Goal: Task Accomplishment & Management: Manage account settings

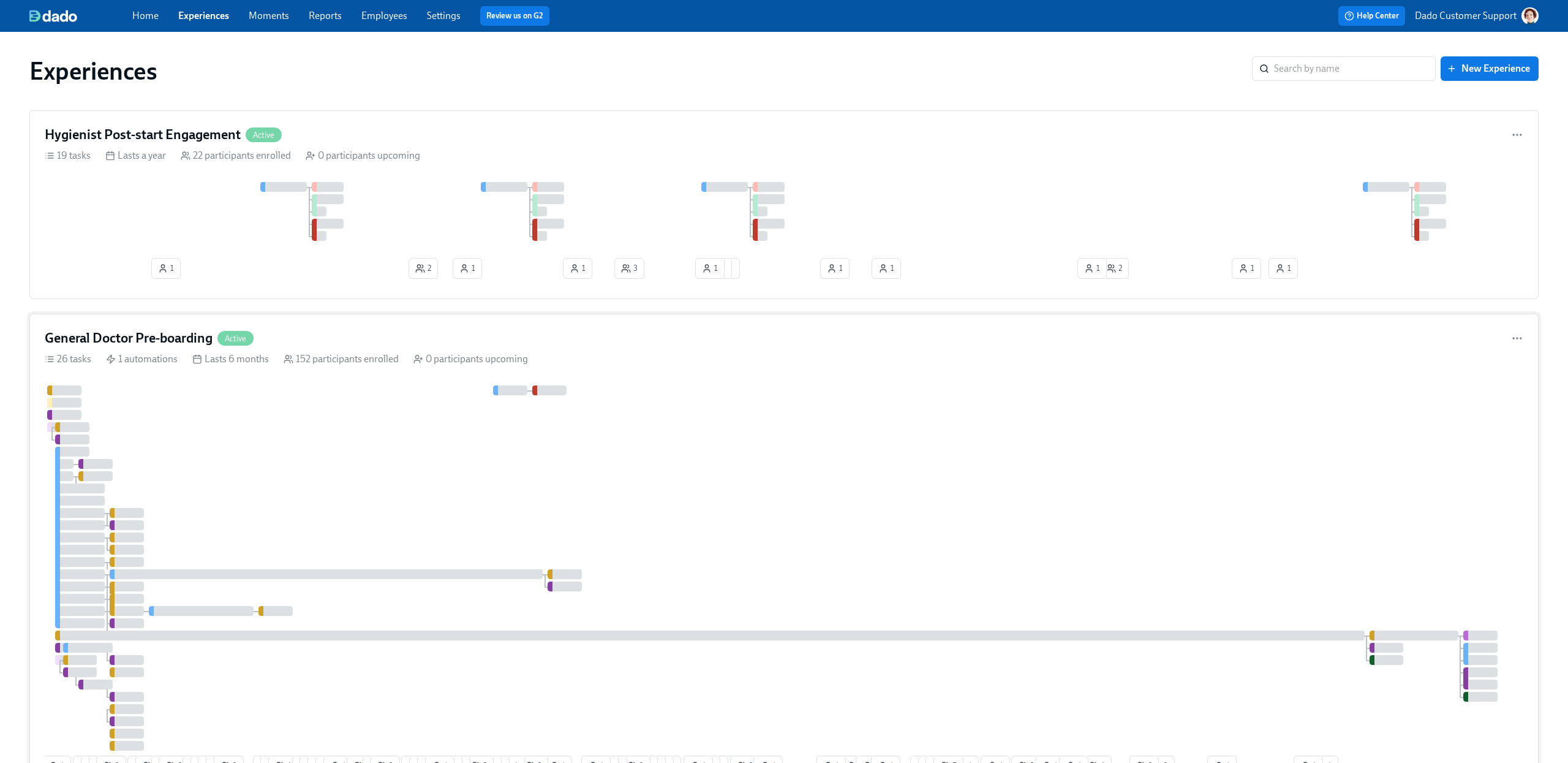
click at [472, 464] on div at bounding box center [783, 567] width 1479 height 365
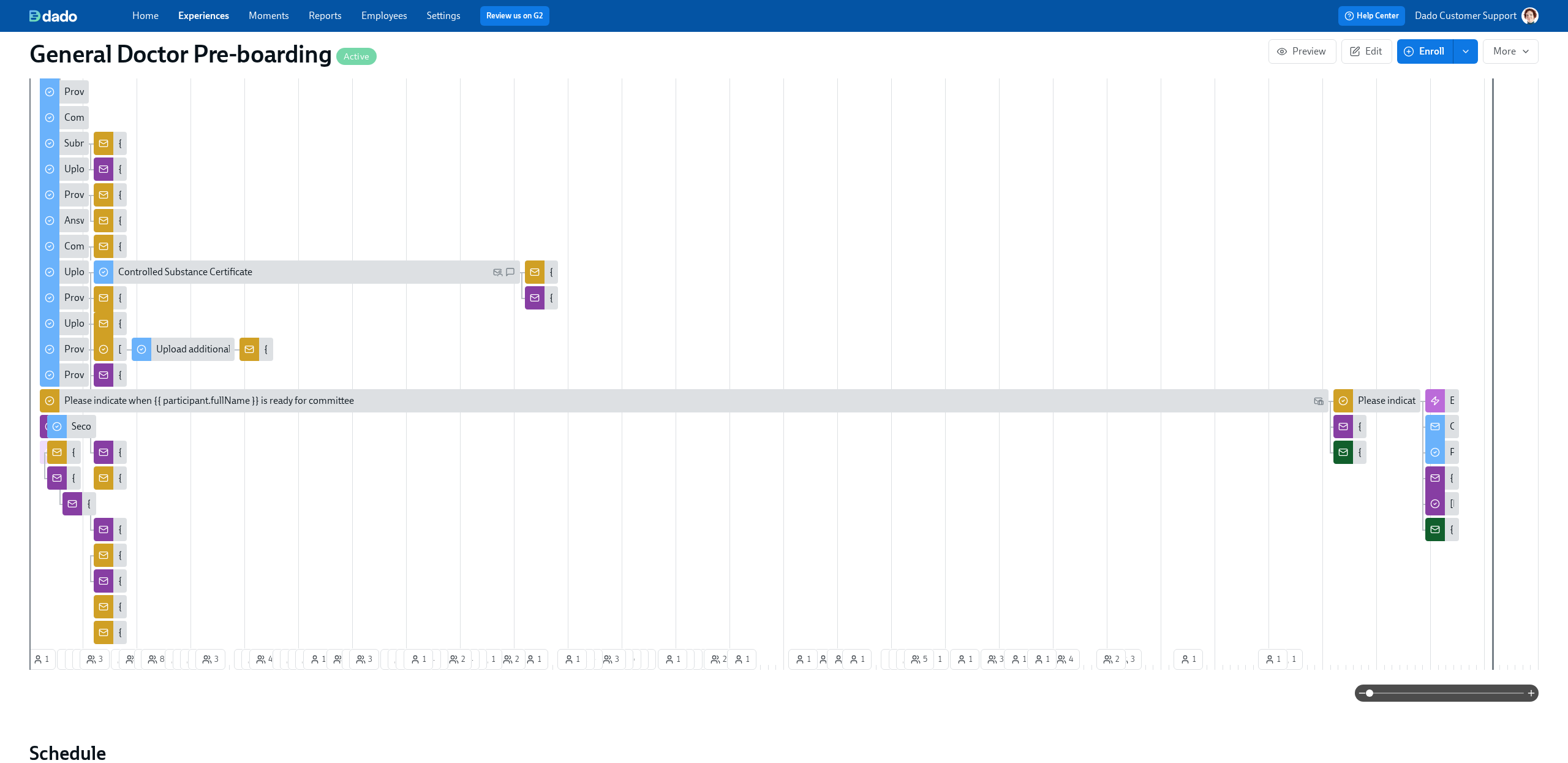
scroll to position [0, 26156]
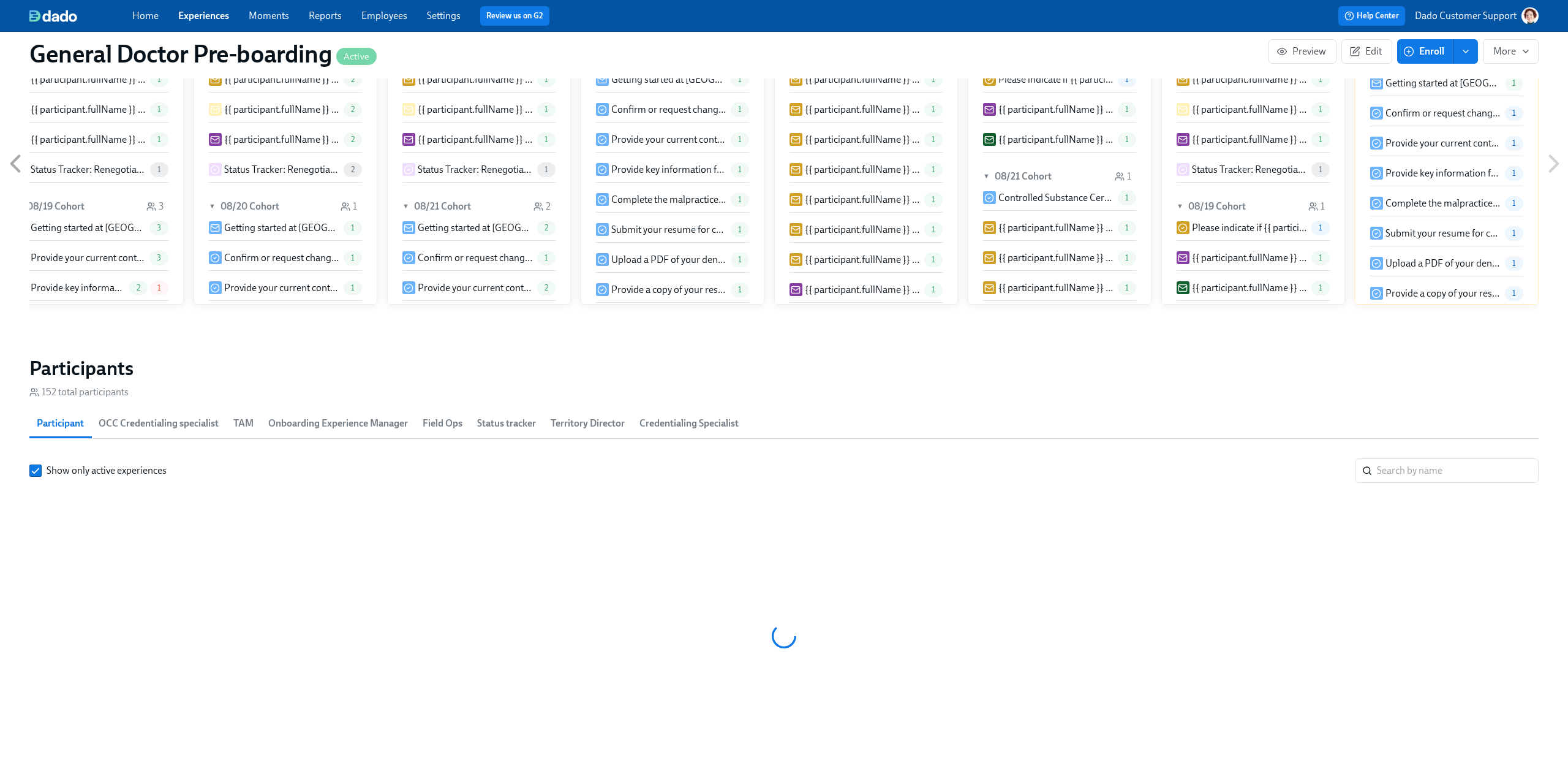
click at [305, 426] on span "Onboarding Experience Manager" at bounding box center [338, 423] width 140 height 17
click at [1455, 468] on input "search" at bounding box center [1457, 471] width 162 height 24
type input "Jared"
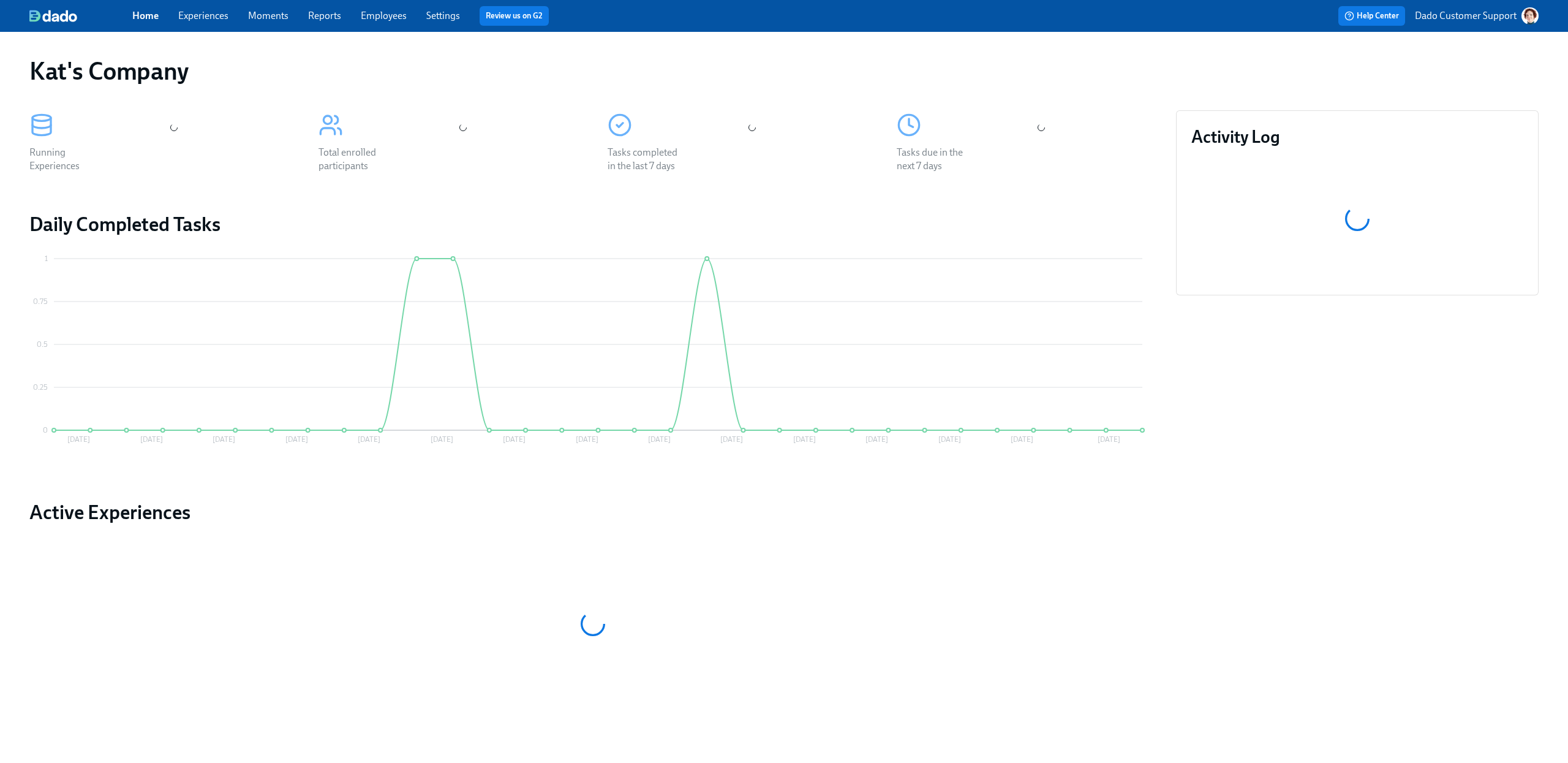
click at [190, 11] on link "Experiences" at bounding box center [203, 15] width 50 height 12
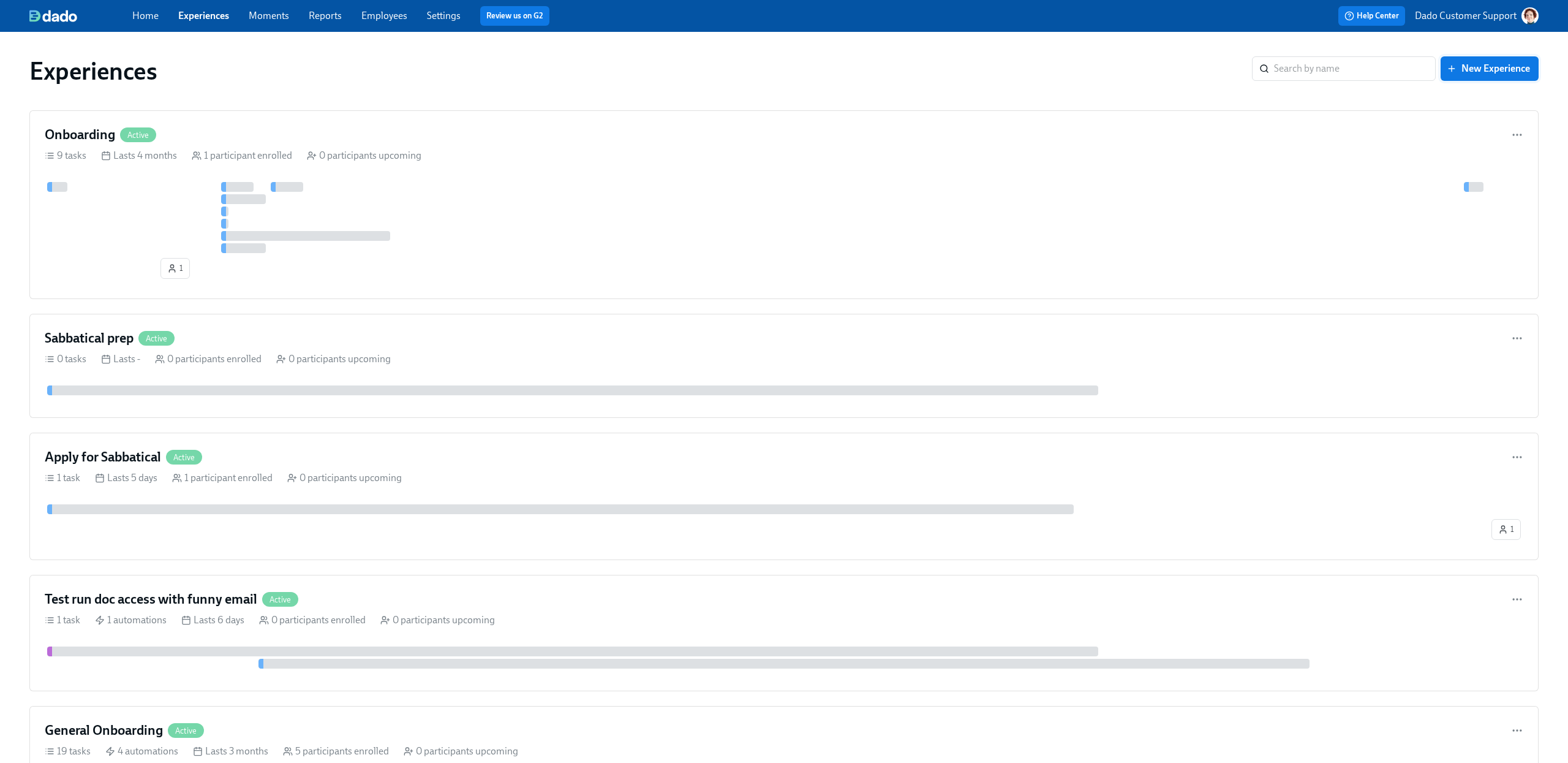
click at [1490, 68] on span "New Experience" at bounding box center [1489, 68] width 81 height 12
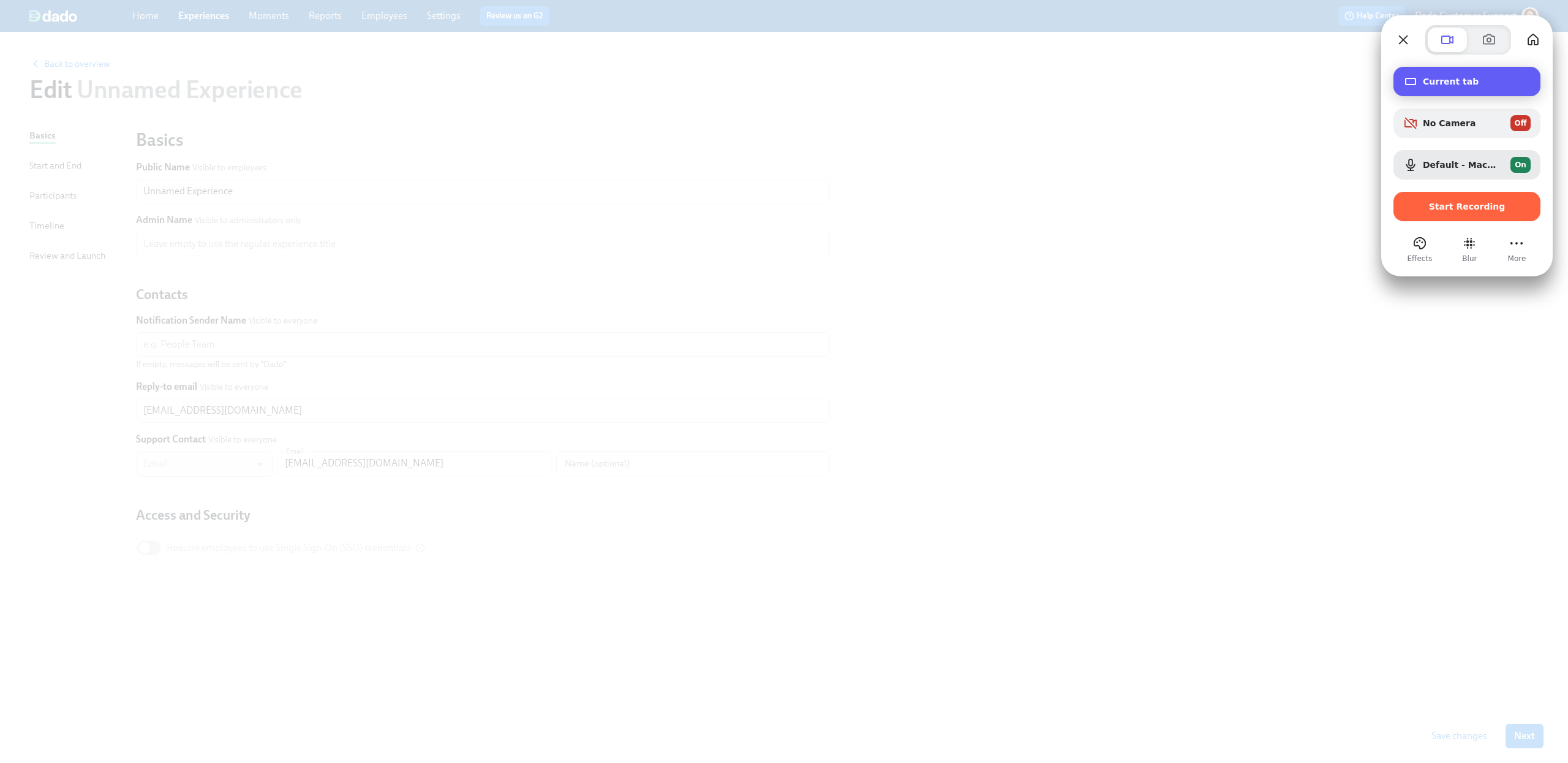
click at [1459, 80] on span "Current tab" at bounding box center [1476, 81] width 107 height 10
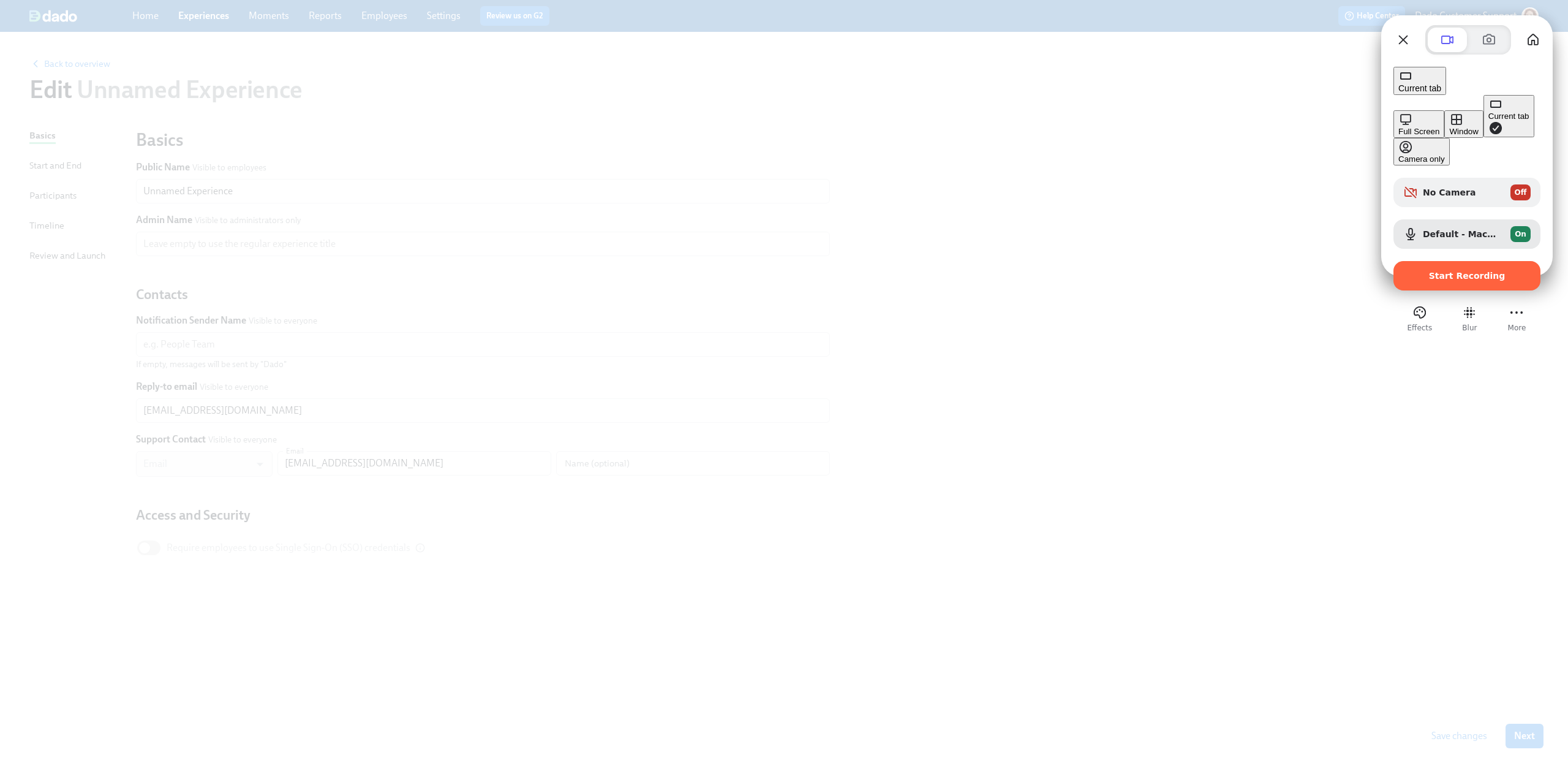
click at [1449, 127] on div "Window" at bounding box center [1463, 131] width 29 height 9
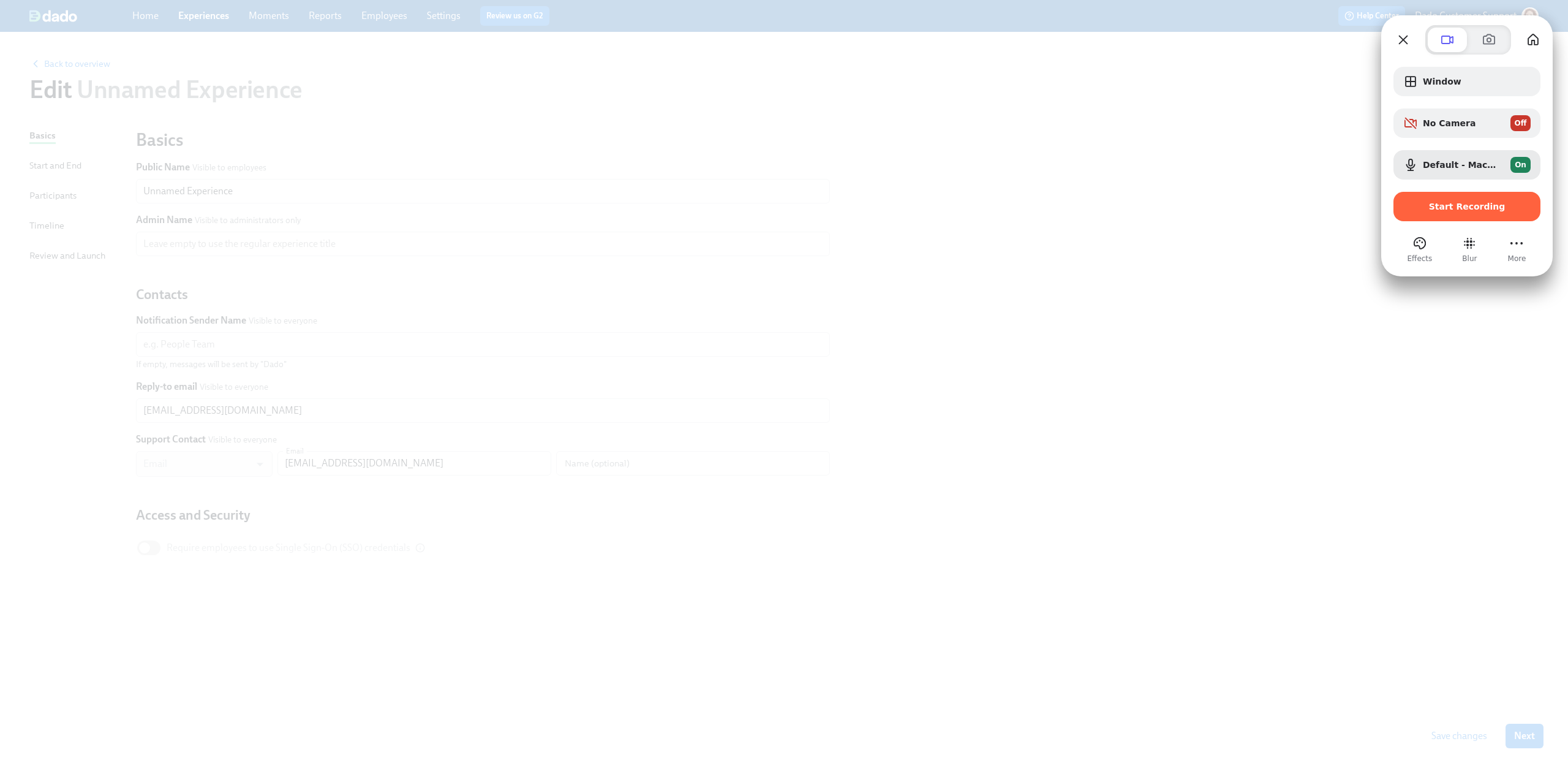
click at [1461, 221] on div at bounding box center [1467, 224] width 147 height 6
click at [1457, 205] on span "Start Recording" at bounding box center [1467, 206] width 77 height 10
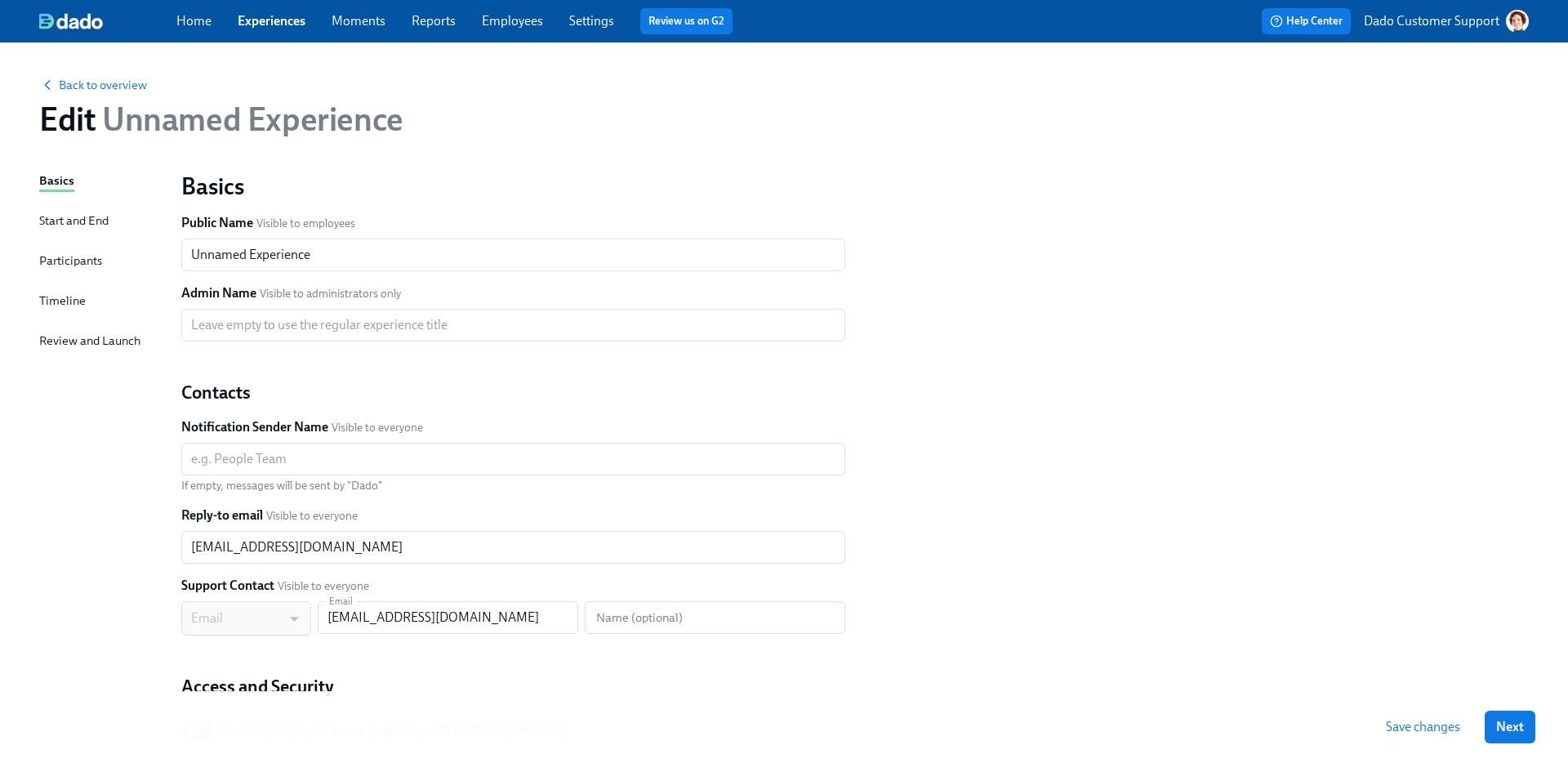
click at [72, 261] on div "Participants" at bounding box center [70, 260] width 63 height 18
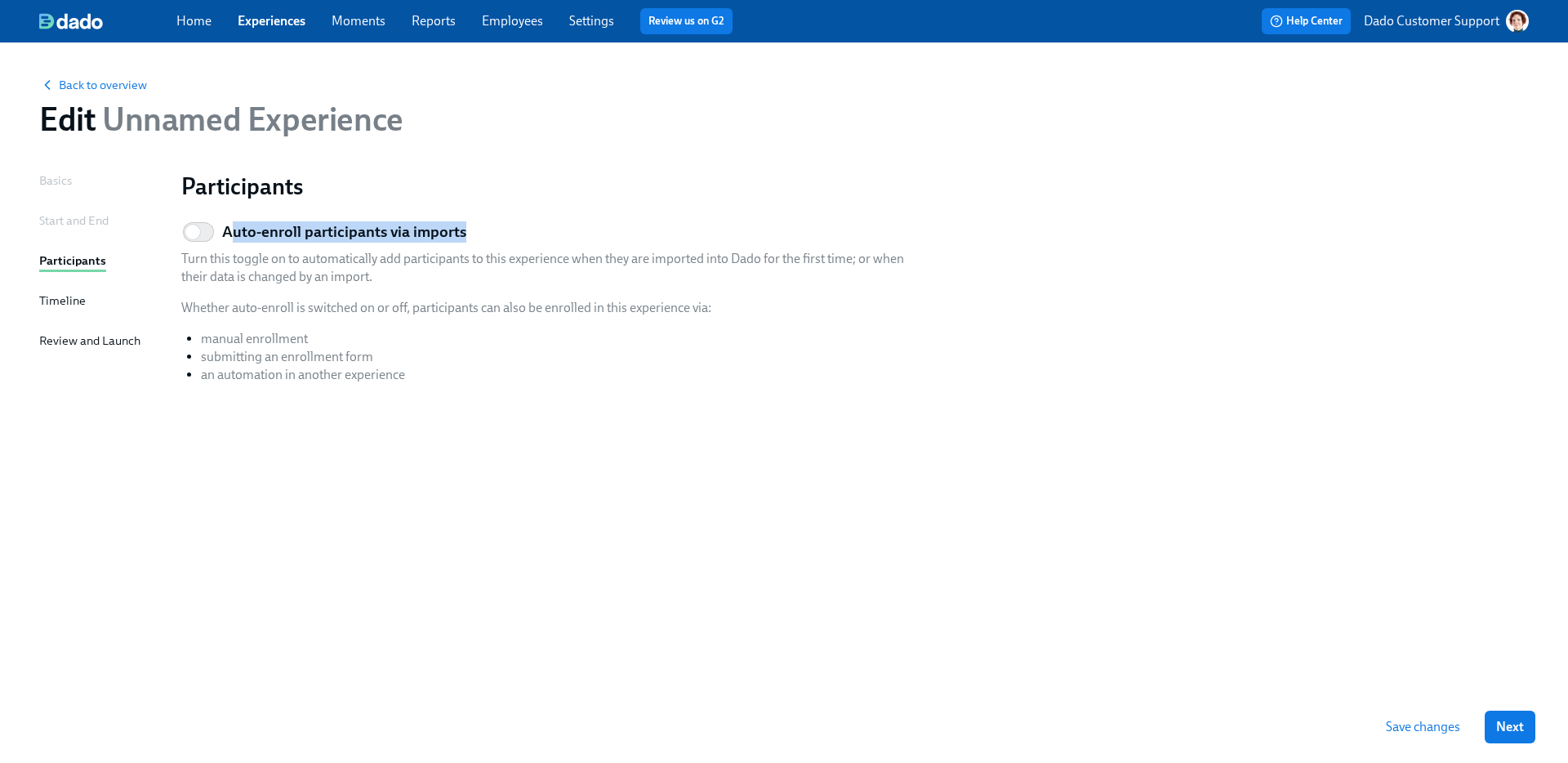
drag, startPoint x: 228, startPoint y: 231, endPoint x: 469, endPoint y: 231, distance: 241.0
click at [469, 231] on div "Auto-enroll participants via imports Turn this toggle on to automatically add p…" at bounding box center [548, 305] width 735 height 183
click at [307, 167] on div "Back to overview Edit Unnamed Experience Basics Start and End Participants Time…" at bounding box center [784, 392] width 1489 height 662
click at [203, 224] on input "Auto-enroll participants via imports" at bounding box center [193, 232] width 108 height 36
checkbox input "true"
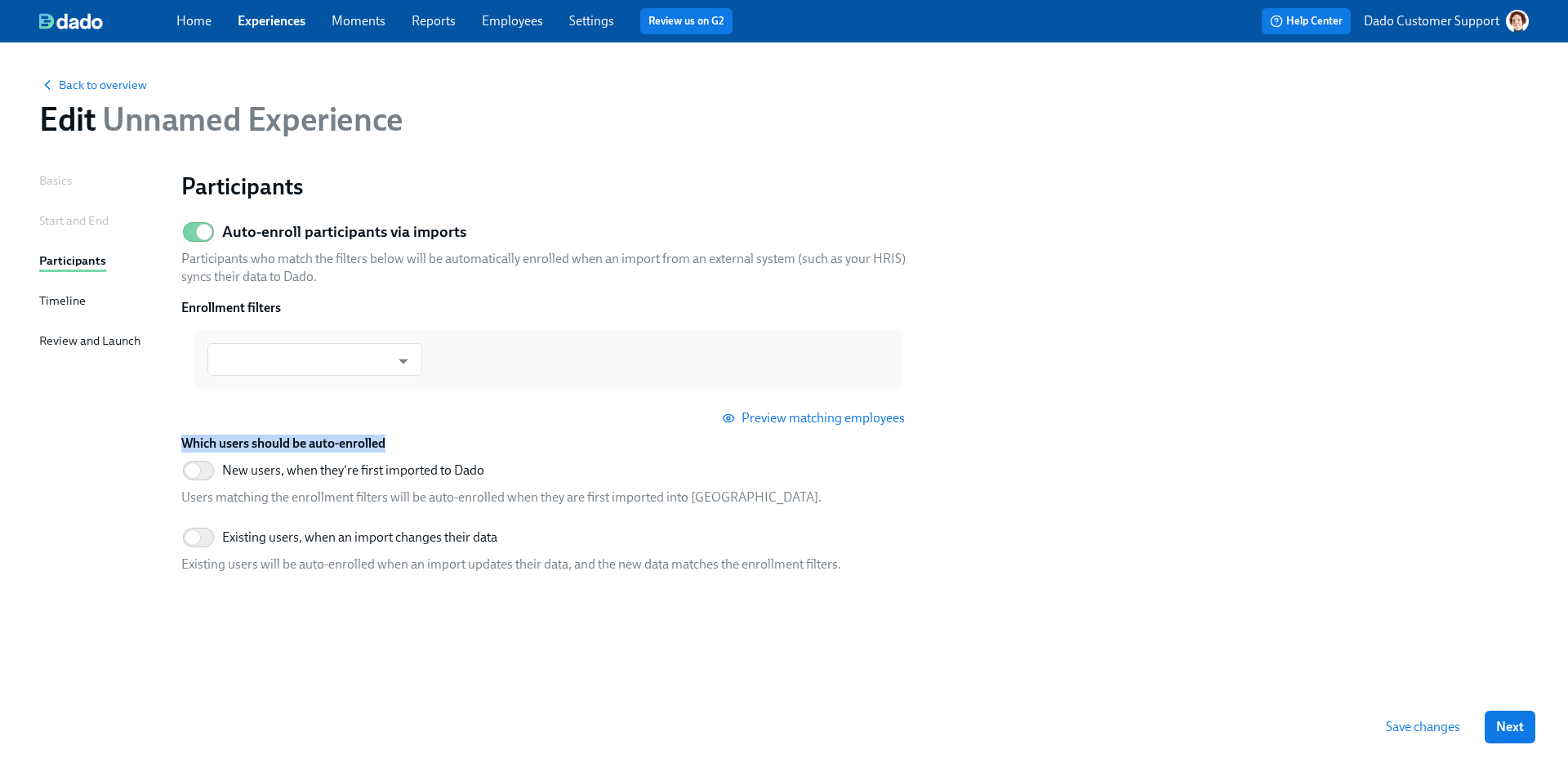
drag, startPoint x: 184, startPoint y: 440, endPoint x: 430, endPoint y: 439, distance: 246.0
click at [430, 439] on h6 "Which users should be auto-enrolled" at bounding box center [548, 443] width 735 height 18
drag, startPoint x: 213, startPoint y: 309, endPoint x: 285, endPoint y: 309, distance: 72.0
click at [286, 309] on h6 "Enrollment filters" at bounding box center [548, 307] width 735 height 18
click at [266, 311] on h6 "Enrollment filters" at bounding box center [548, 307] width 735 height 18
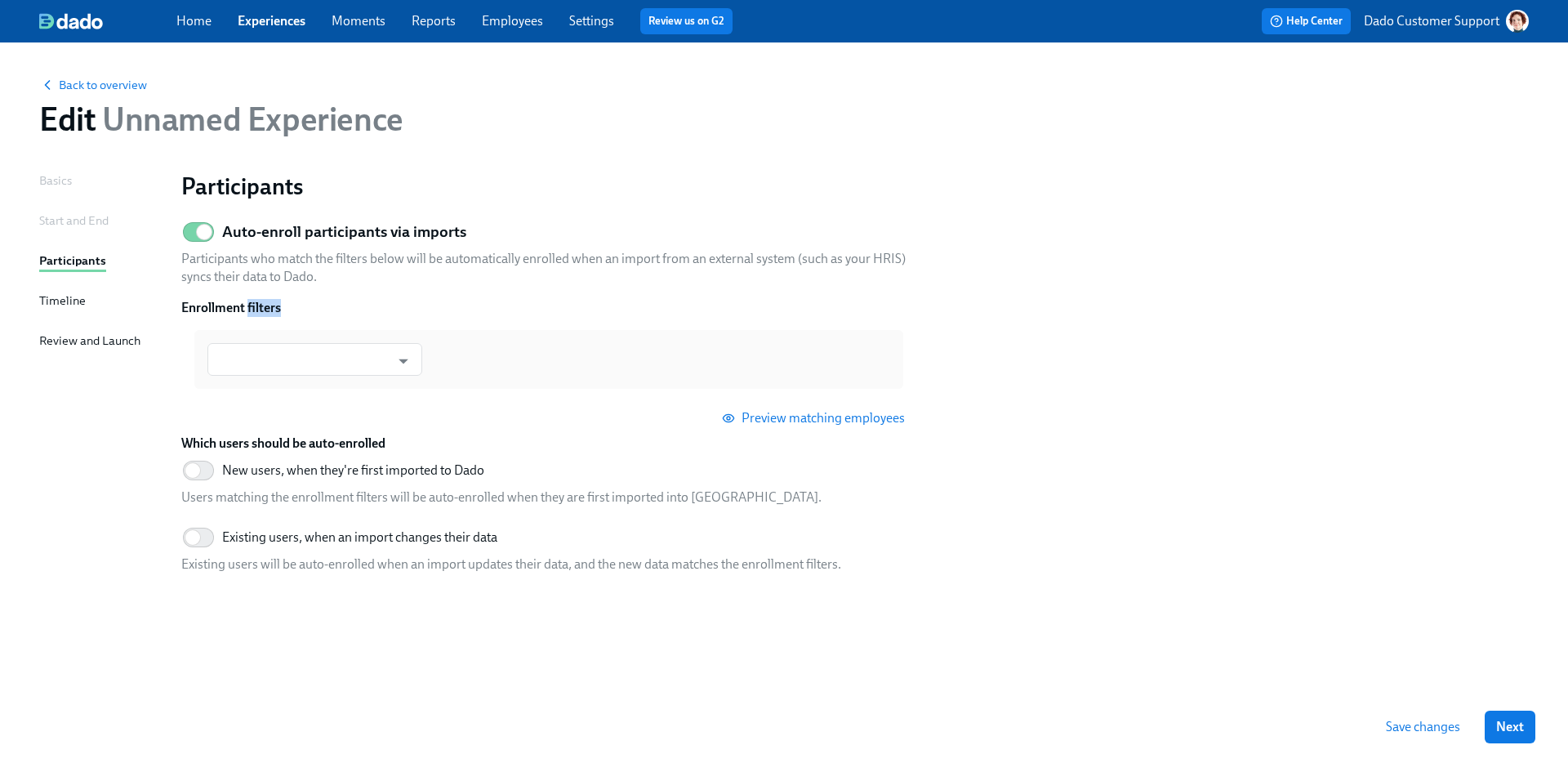
click at [266, 311] on h6 "Enrollment filters" at bounding box center [548, 307] width 735 height 18
drag, startPoint x: 241, startPoint y: 539, endPoint x: 439, endPoint y: 539, distance: 198.0
click at [439, 539] on span "Existing users, when an import changes their data" at bounding box center [360, 537] width 275 height 18
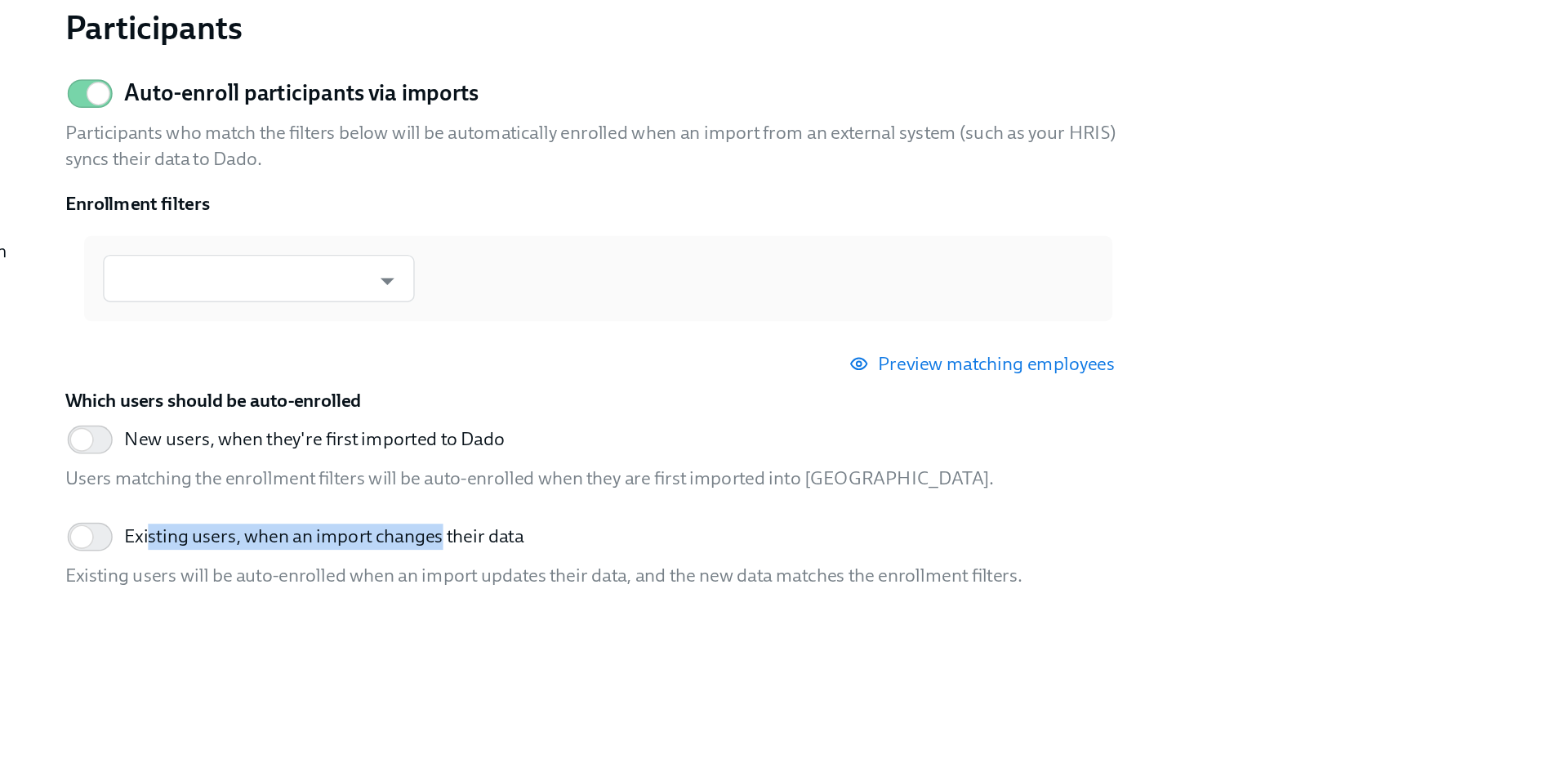
click at [271, 537] on span "Existing users, when an import changes their data" at bounding box center [360, 537] width 275 height 18
click at [246, 537] on input "Existing users, when an import changes their data" at bounding box center [193, 537] width 108 height 36
checkbox input "true"
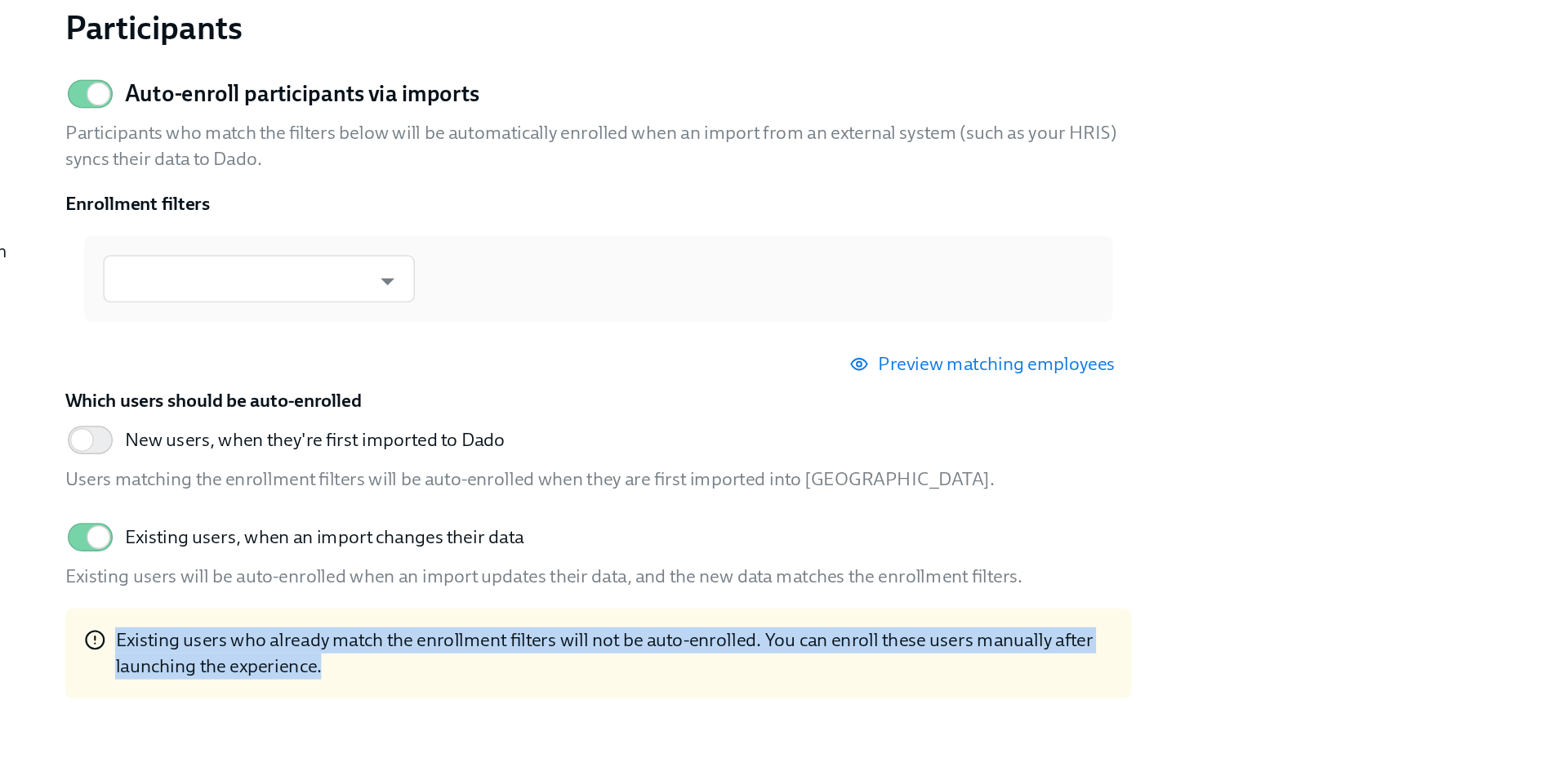
drag, startPoint x: 215, startPoint y: 610, endPoint x: 414, endPoint y: 639, distance: 201.1
click at [414, 639] on div "Existing users who already match the enrollment filters will not be auto-enroll…" at bounding box center [548, 617] width 735 height 62
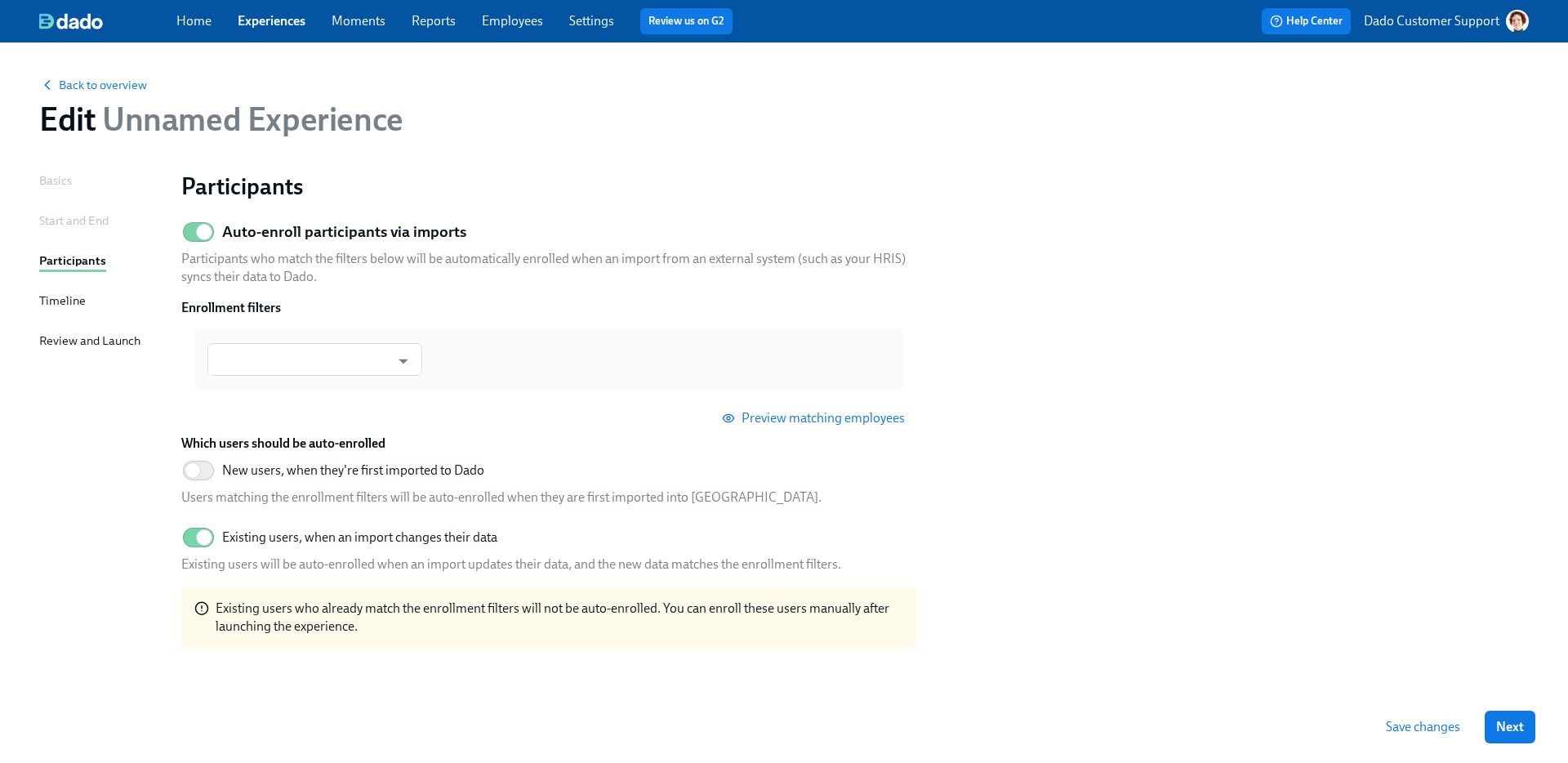
click at [224, 648] on div "Auto-enroll participants via imports Participants who match the filters below w…" at bounding box center [548, 431] width 735 height 434
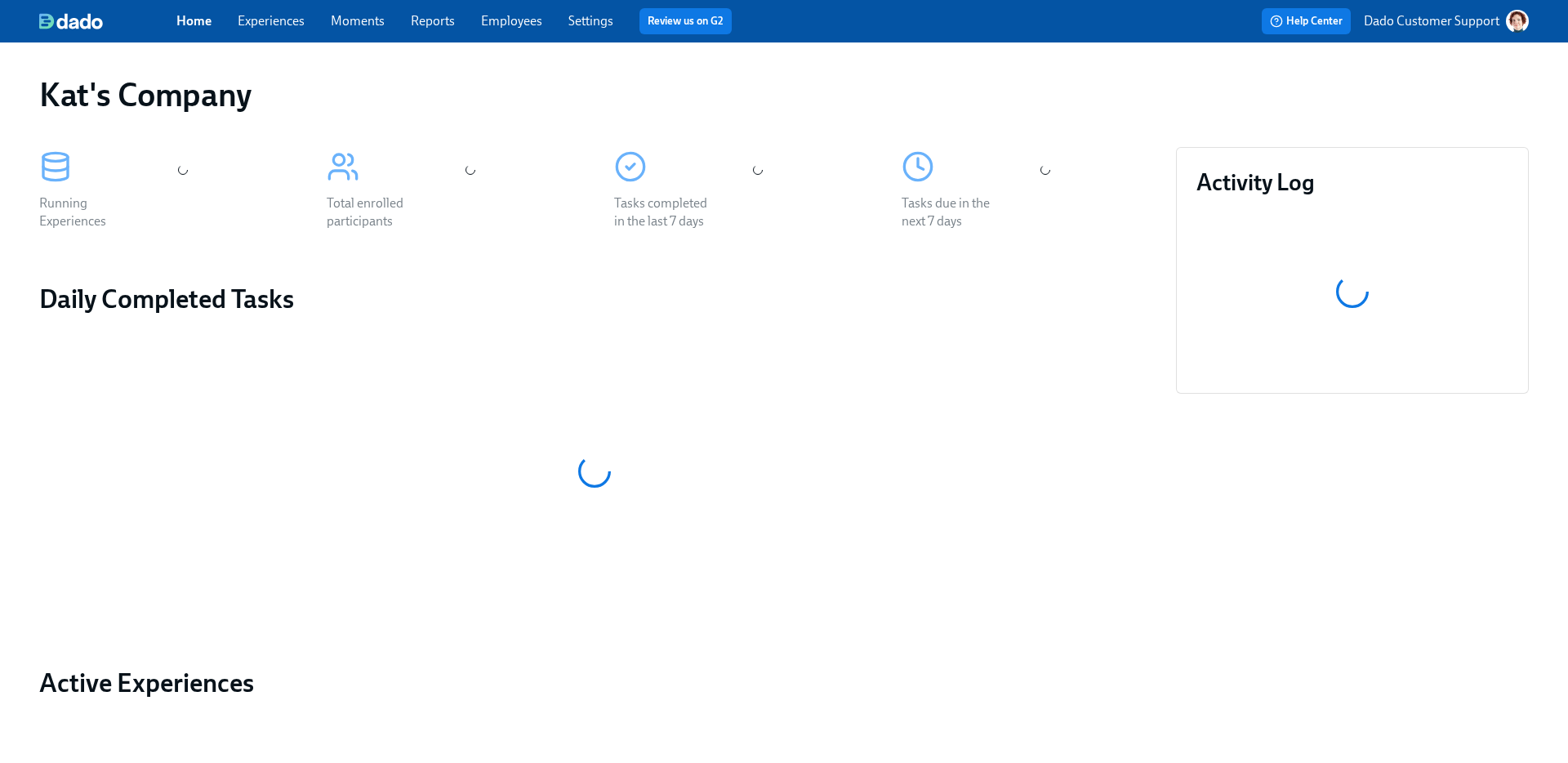
click at [1471, 19] on p "Dado Customer Support" at bounding box center [1432, 21] width 136 height 18
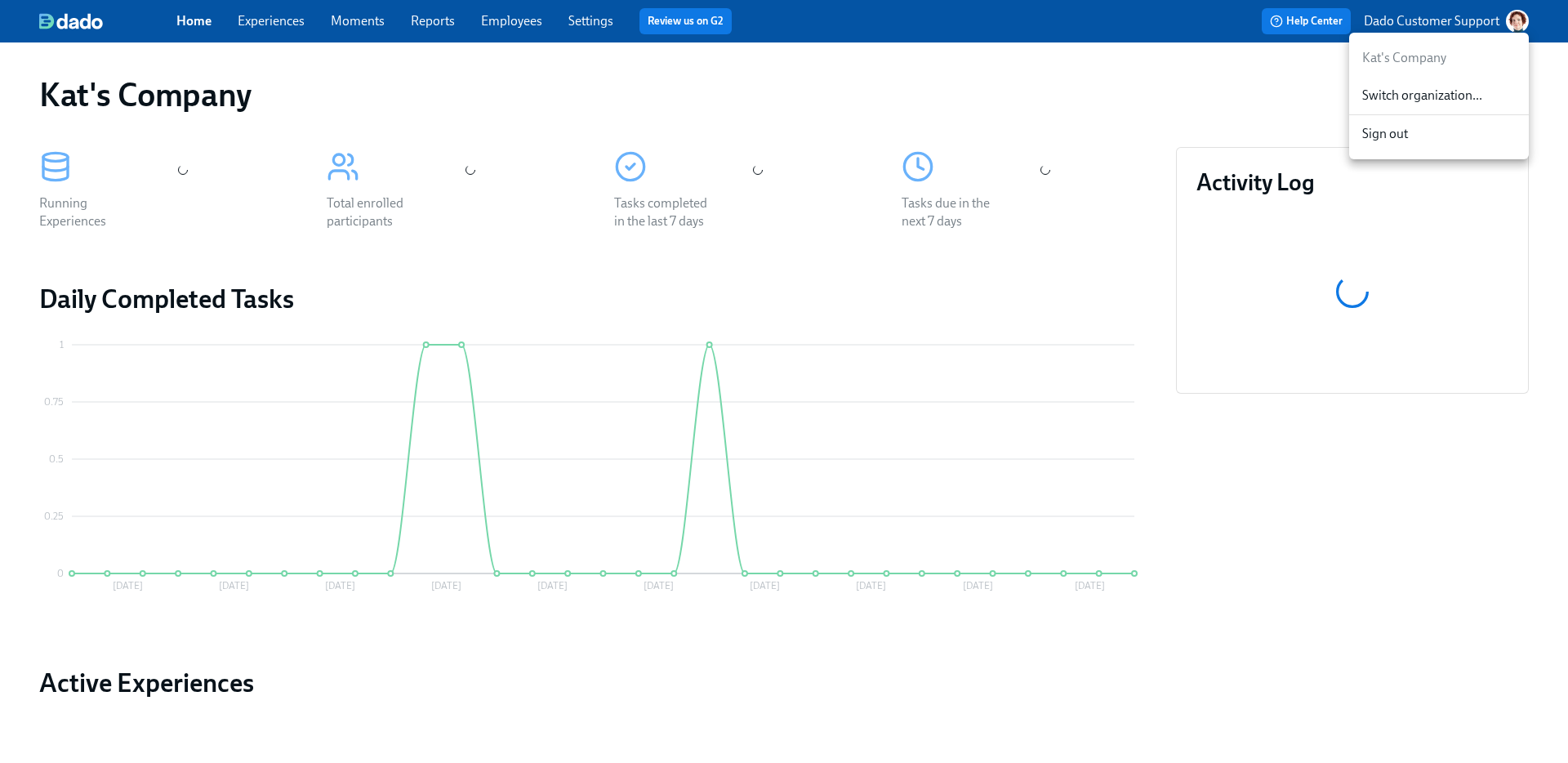
click at [1425, 96] on span "Switch organization..." at bounding box center [1438, 95] width 154 height 18
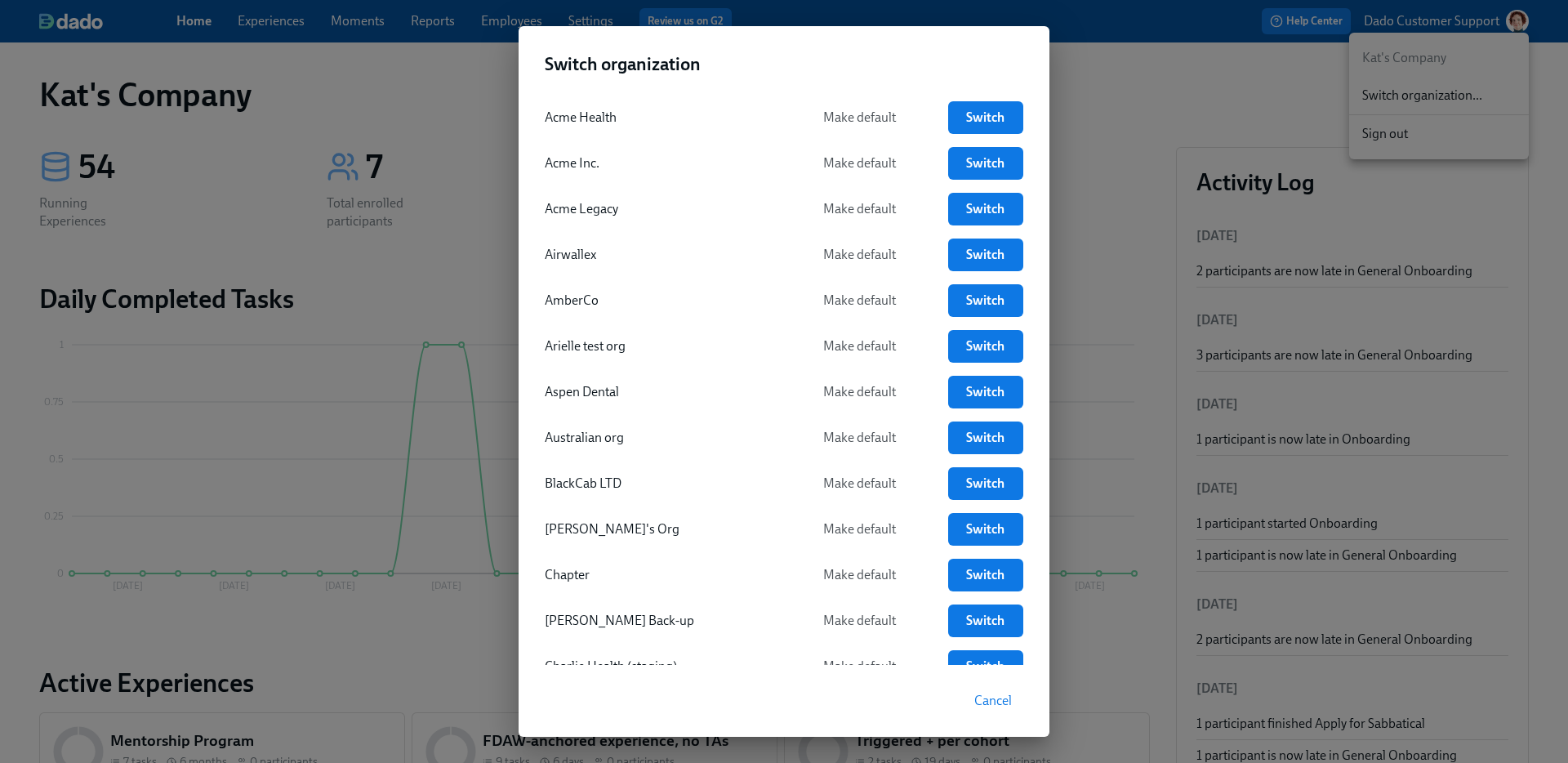
scroll to position [141, 0]
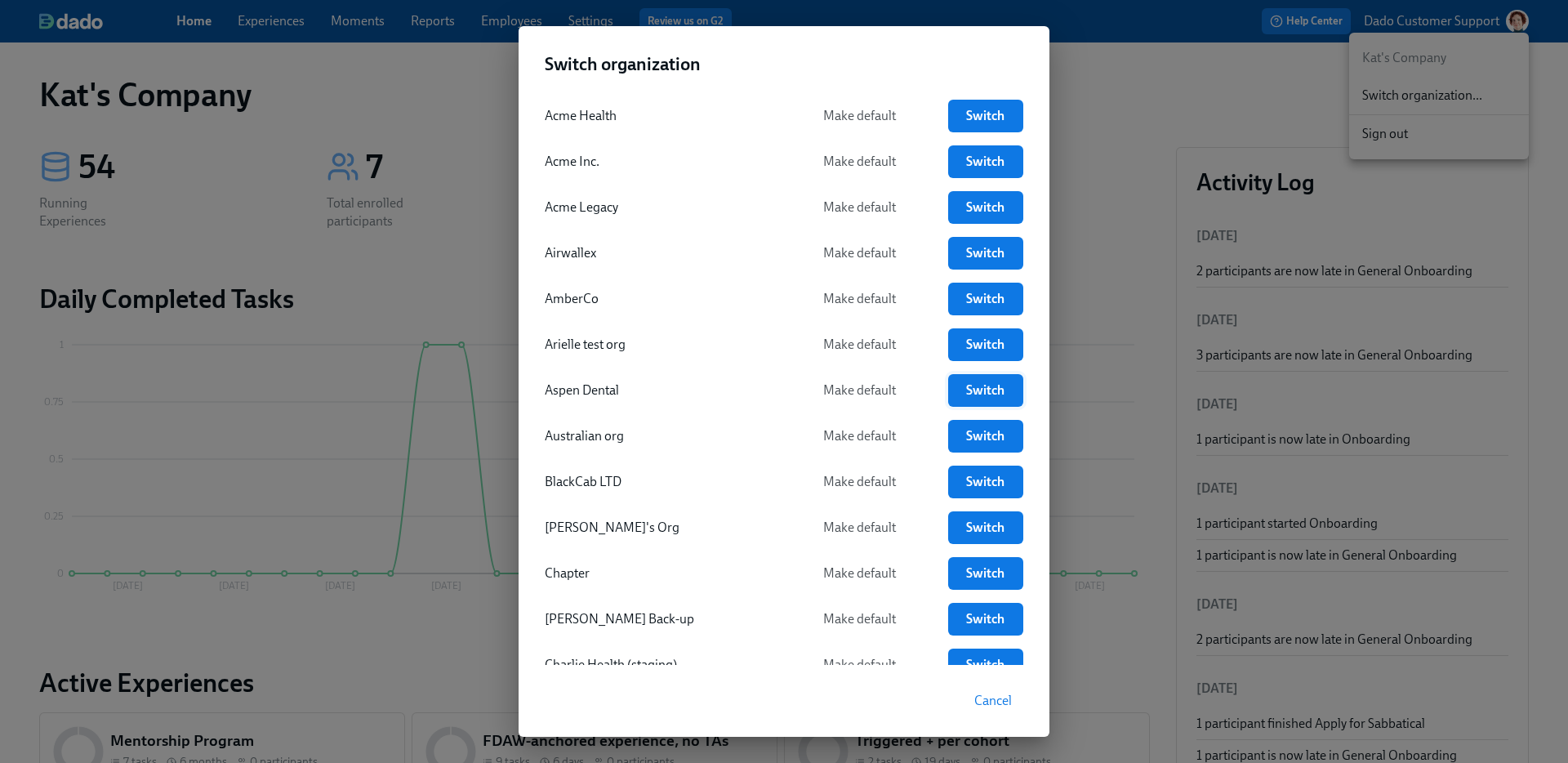
click at [964, 385] on span "Switch" at bounding box center [985, 390] width 52 height 16
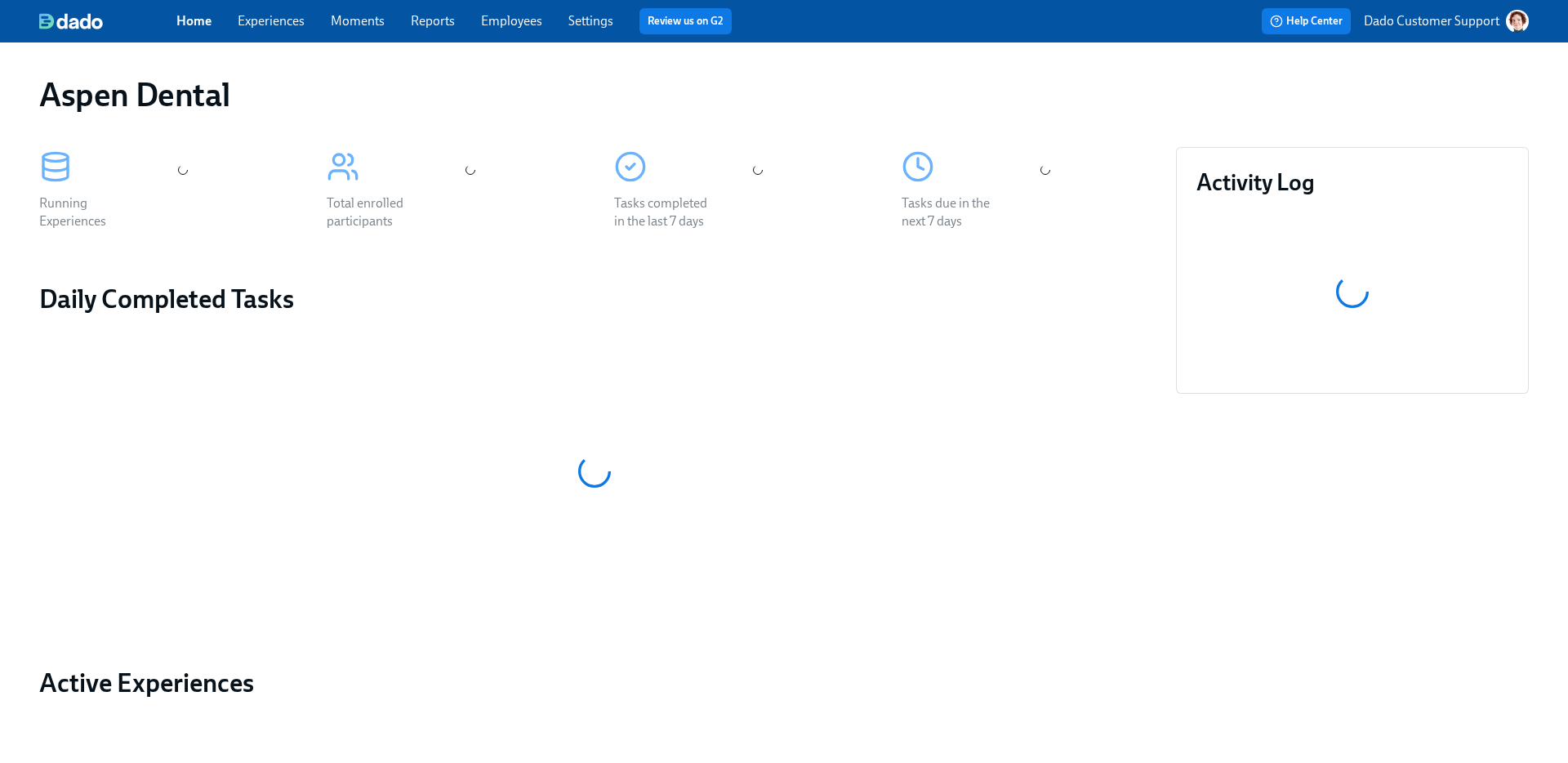
click at [284, 15] on link "Experiences" at bounding box center [271, 21] width 67 height 15
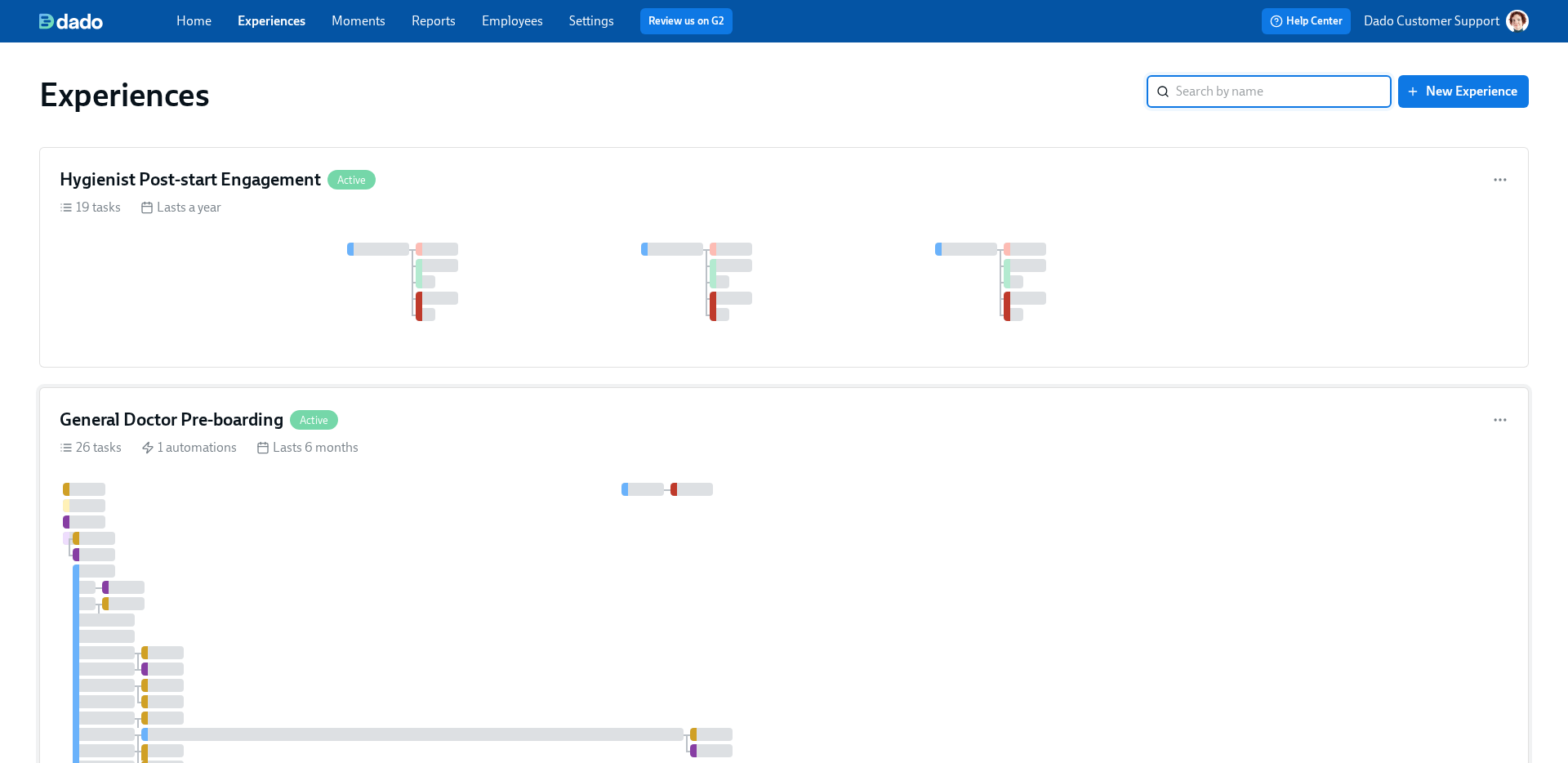
click at [287, 579] on div at bounding box center [985, 725] width 1852 height 487
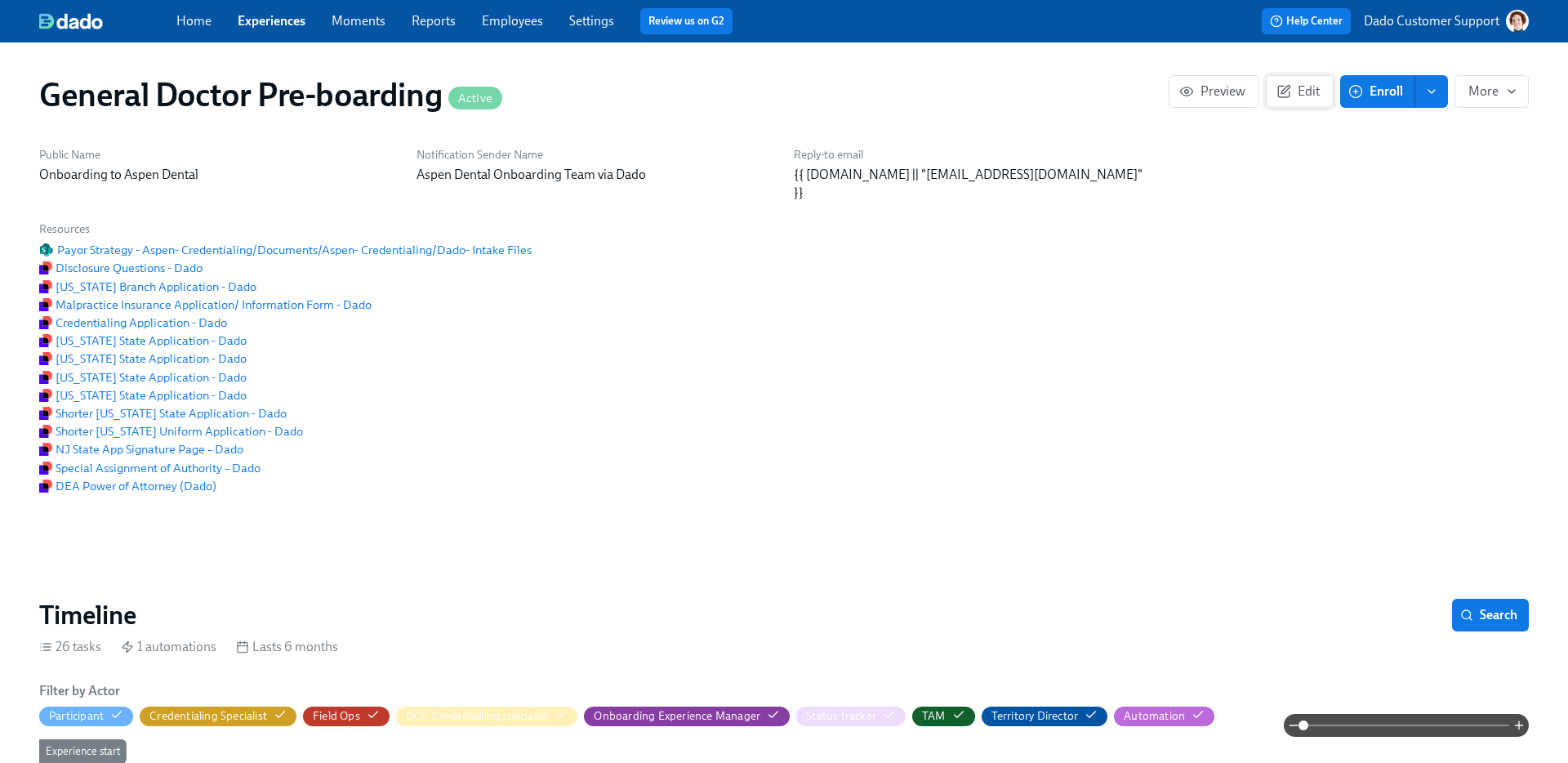
click at [1318, 84] on span "Edit" at bounding box center [1299, 91] width 40 height 16
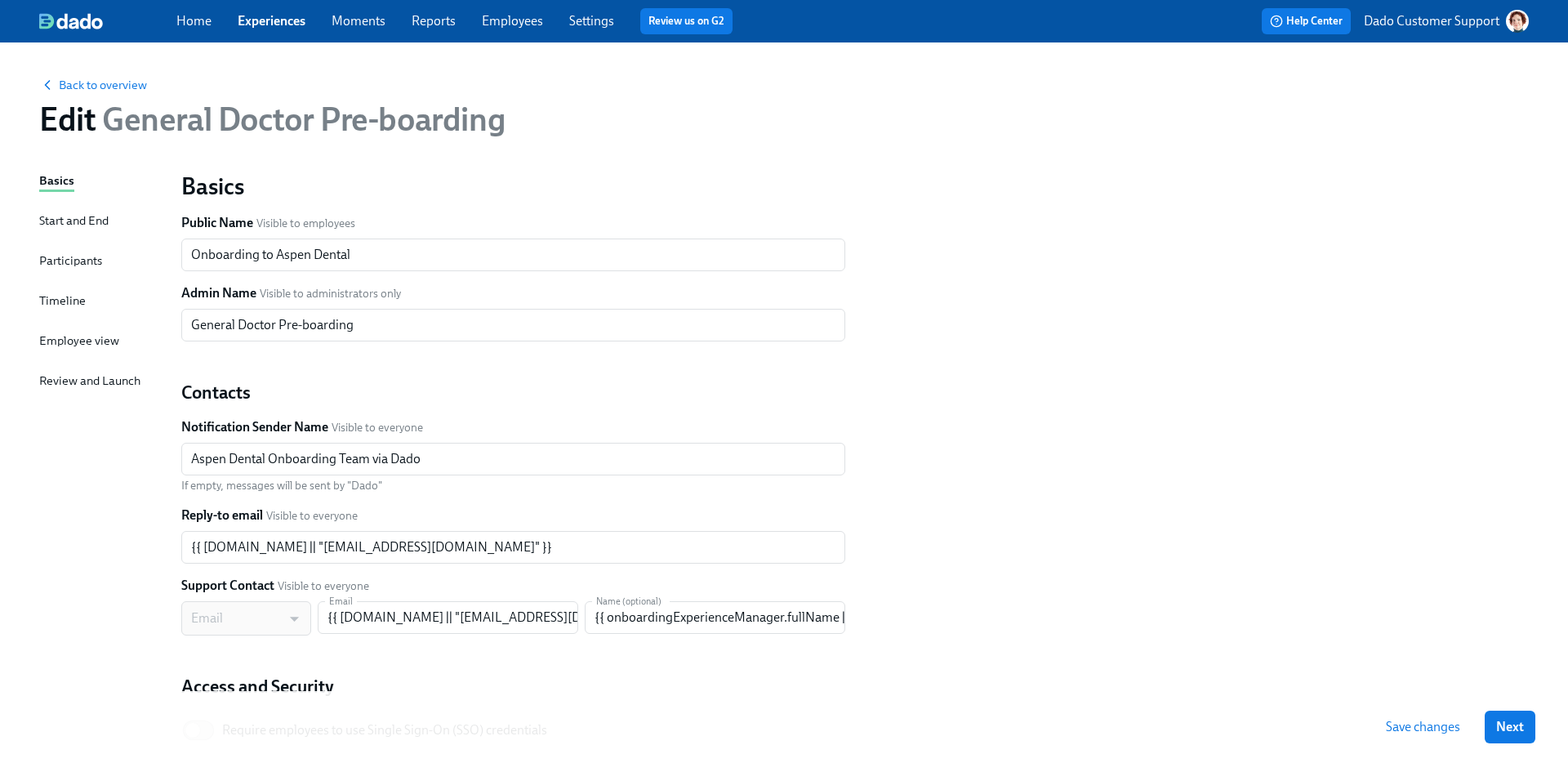
click at [73, 265] on div "Participants" at bounding box center [70, 260] width 63 height 18
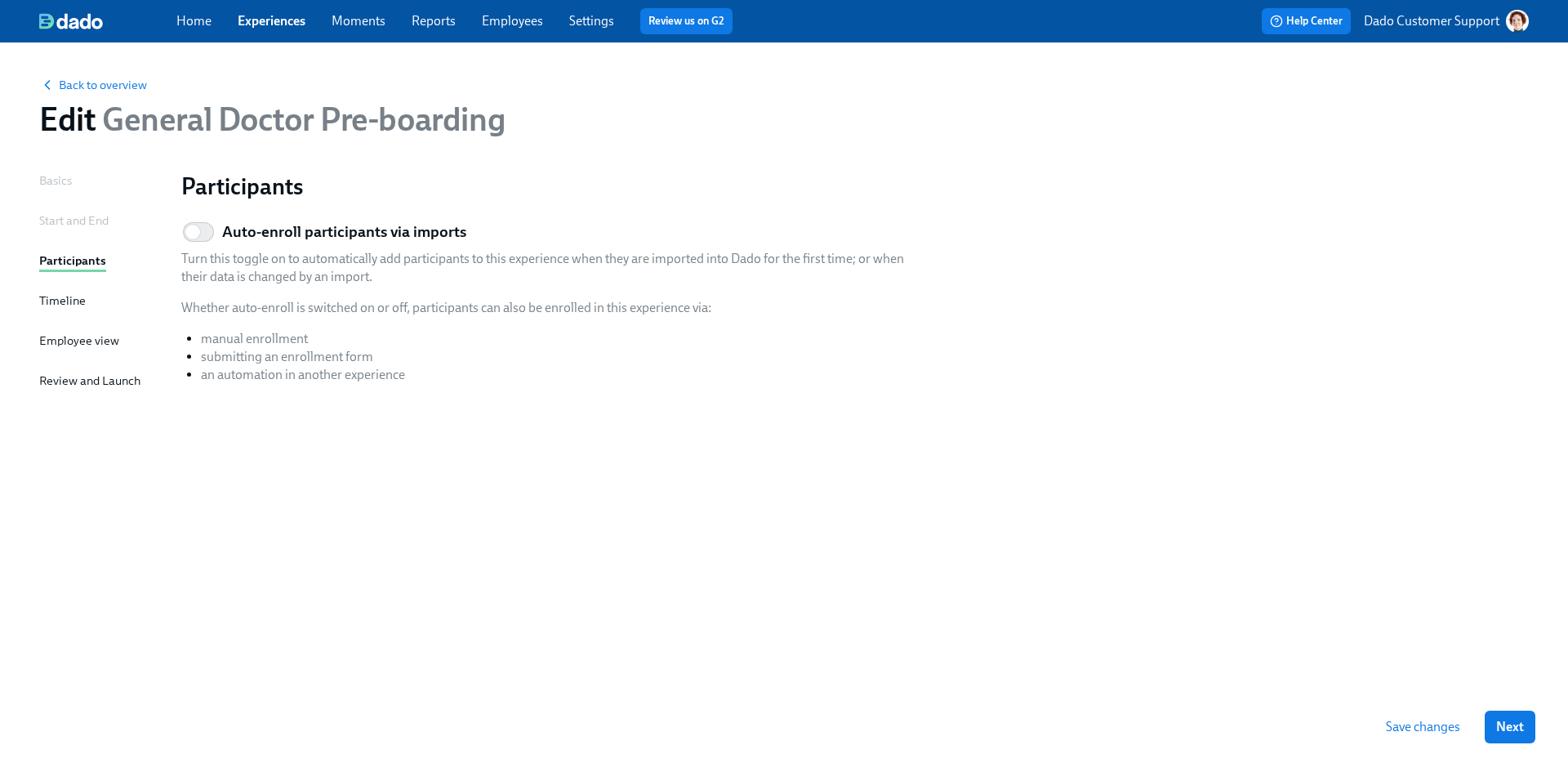
click at [286, 17] on link "Experiences" at bounding box center [271, 21] width 68 height 15
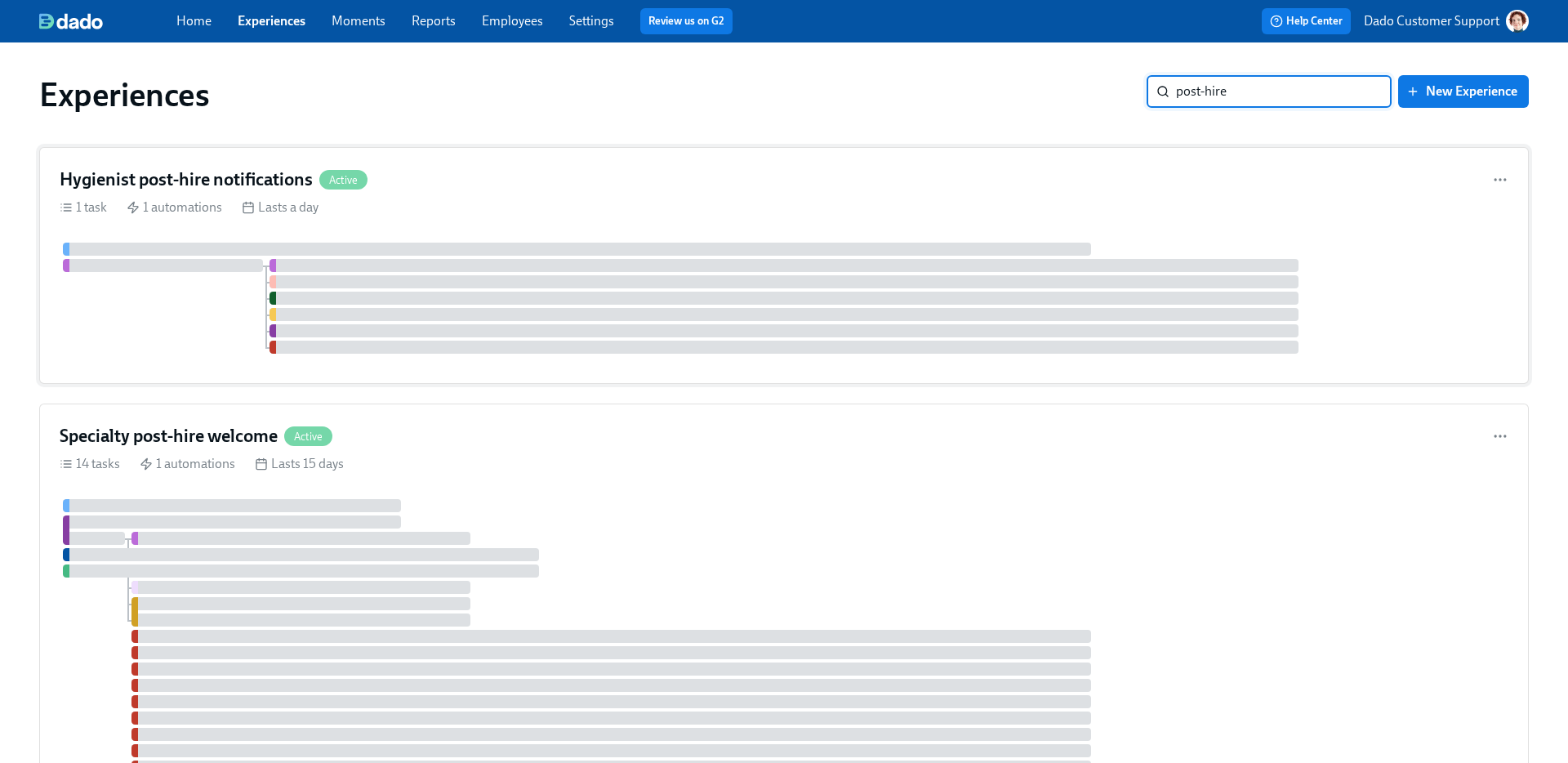
type input "post-hire"
click at [1137, 216] on div "Hygienist post-hire notifications Active 1 task 1 automations Lasts a day" at bounding box center [784, 265] width 1489 height 237
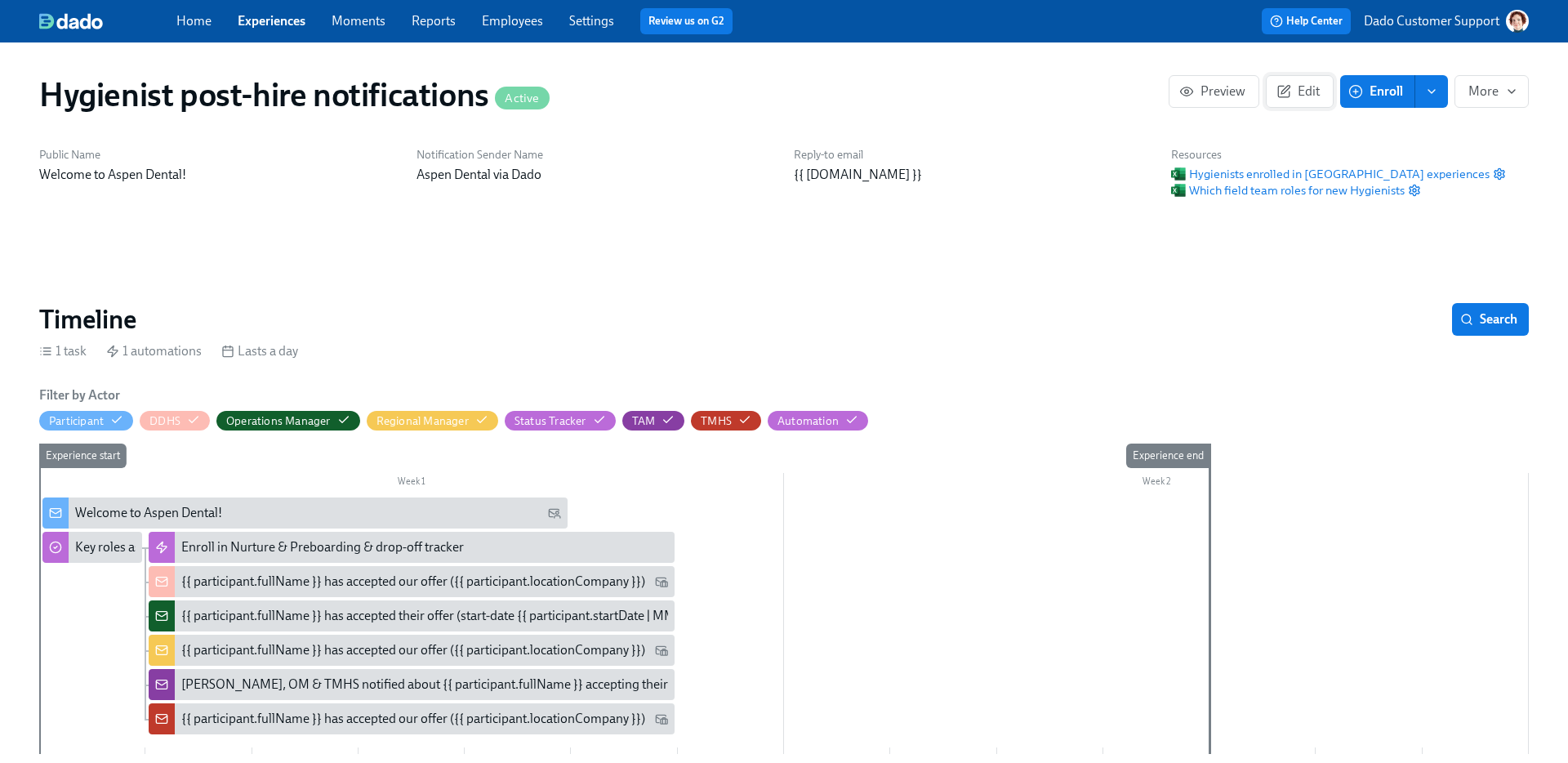
click at [1298, 91] on span "Edit" at bounding box center [1299, 91] width 40 height 16
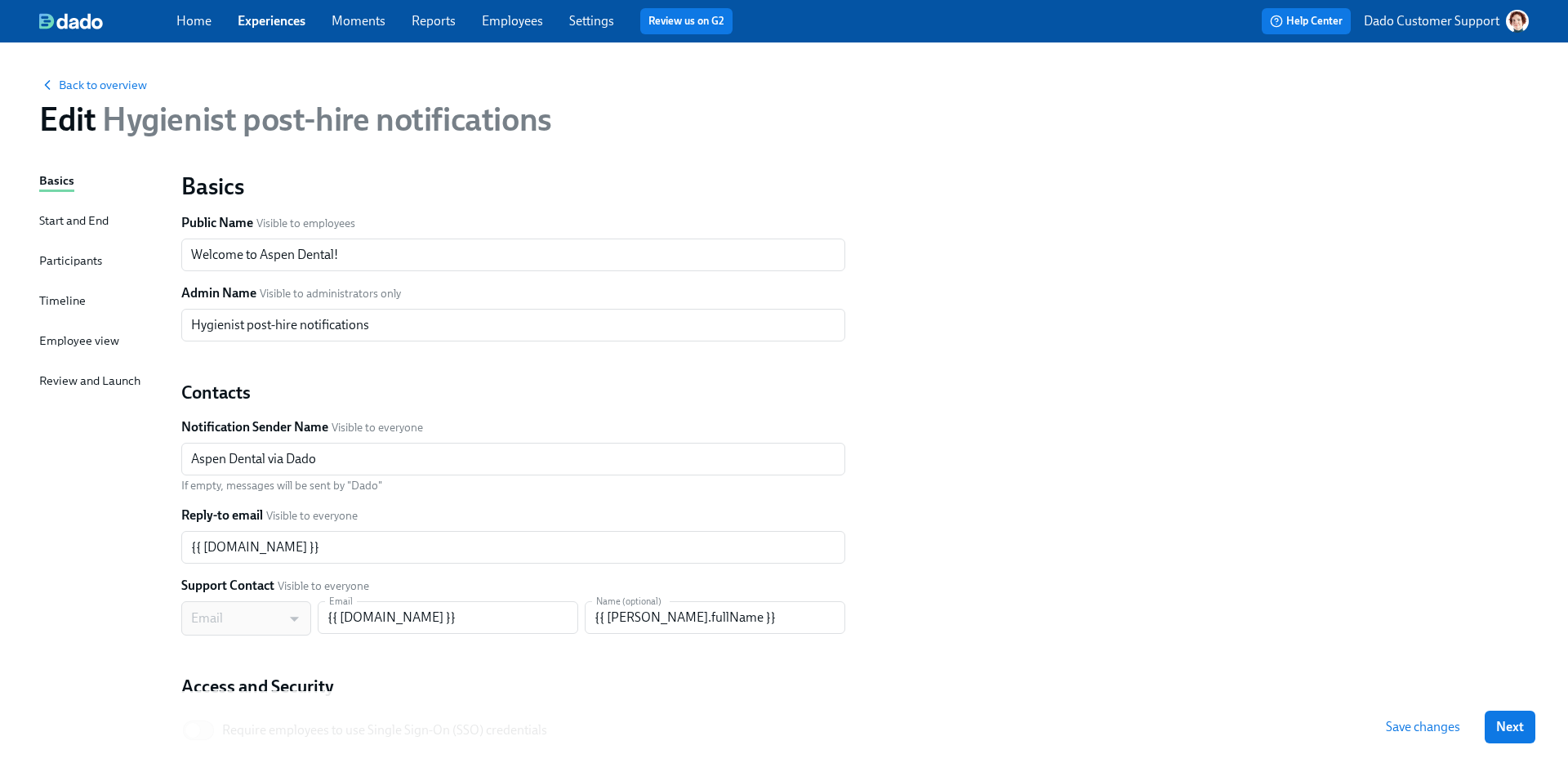
click at [79, 260] on div "Participants" at bounding box center [70, 260] width 63 height 18
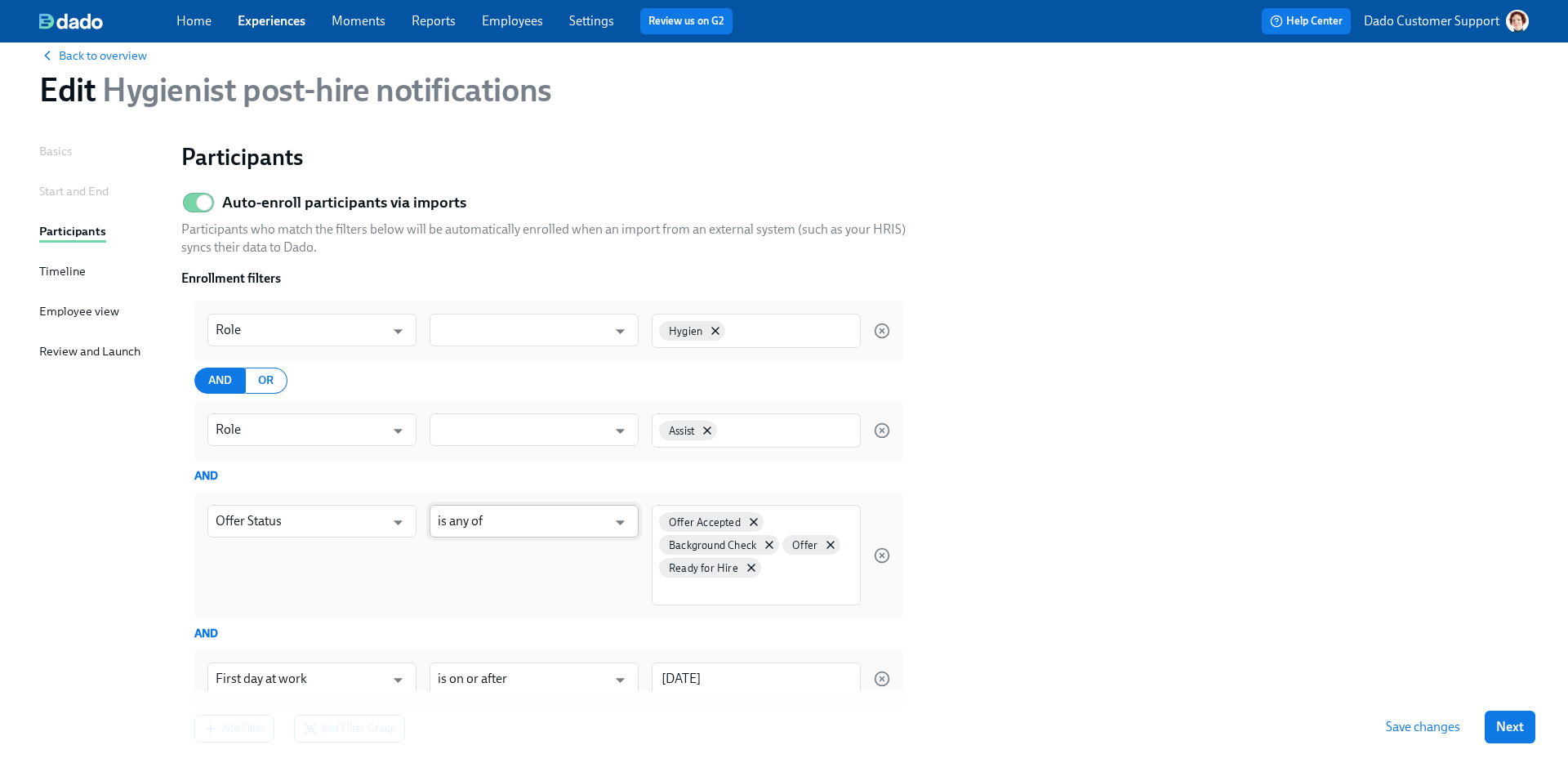
scroll to position [160, 0]
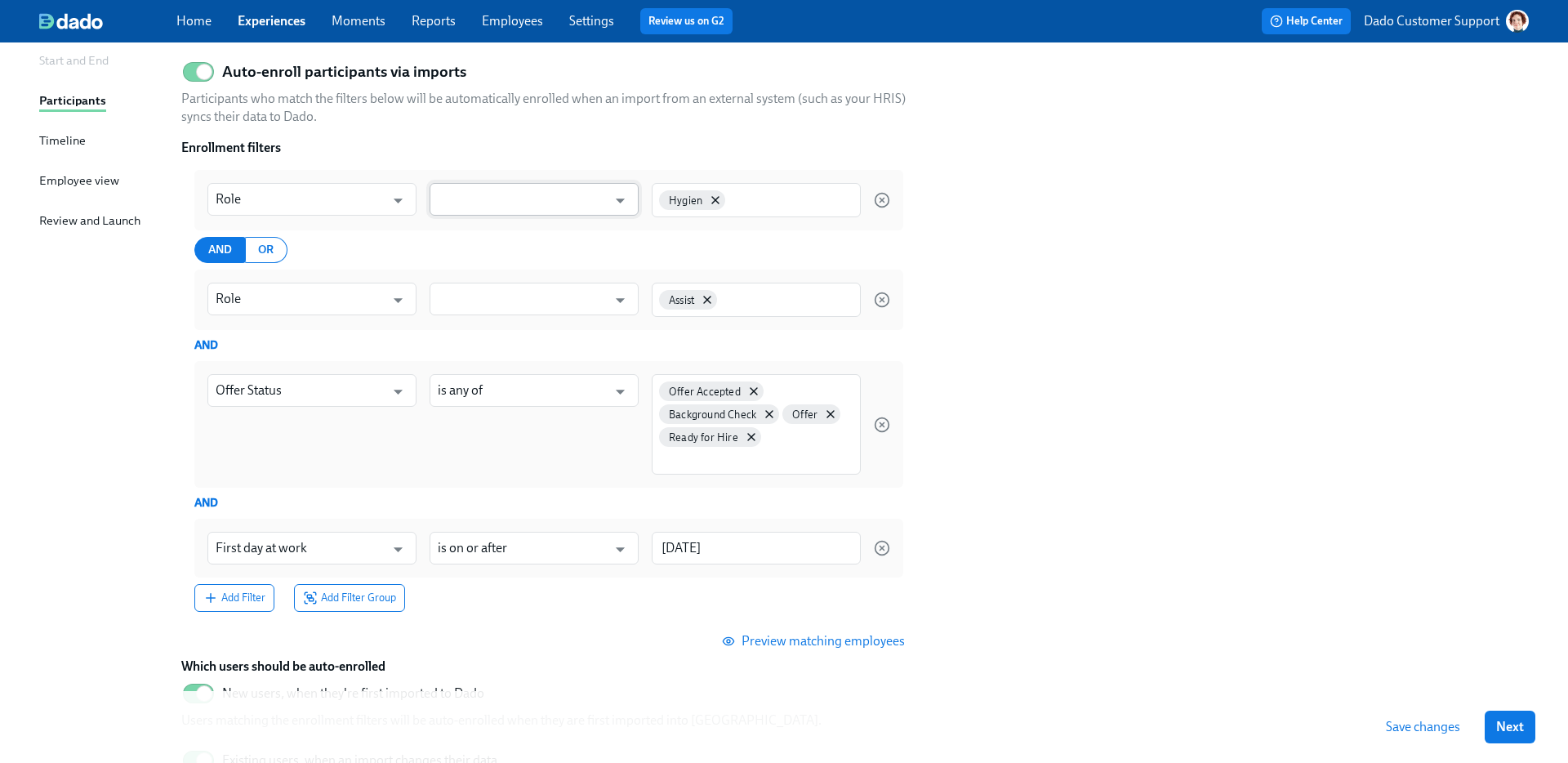
click at [461, 192] on input "text" at bounding box center [522, 199] width 169 height 33
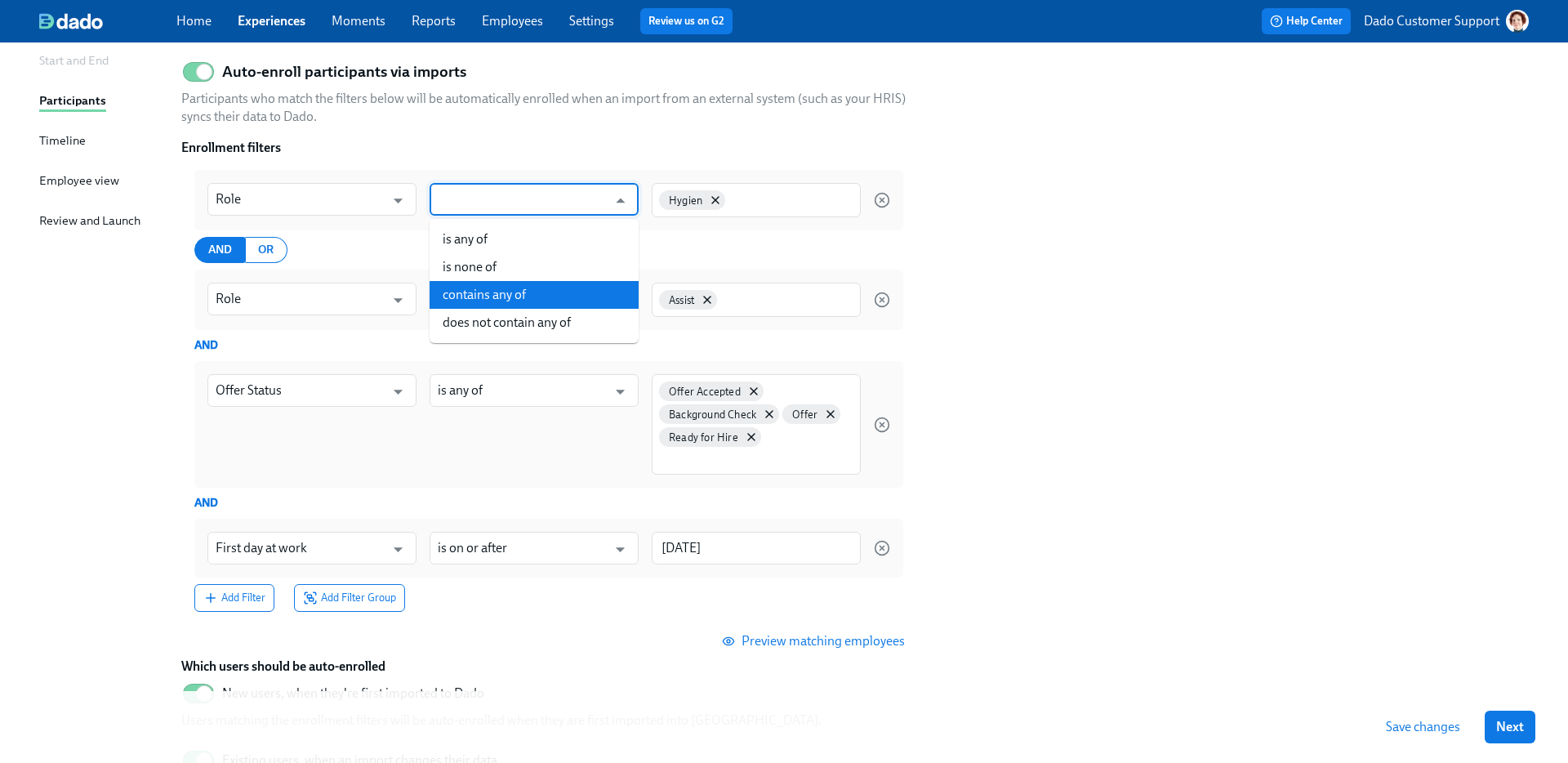
click at [475, 301] on li "contains any of" at bounding box center [534, 294] width 209 height 27
type input "contains any of"
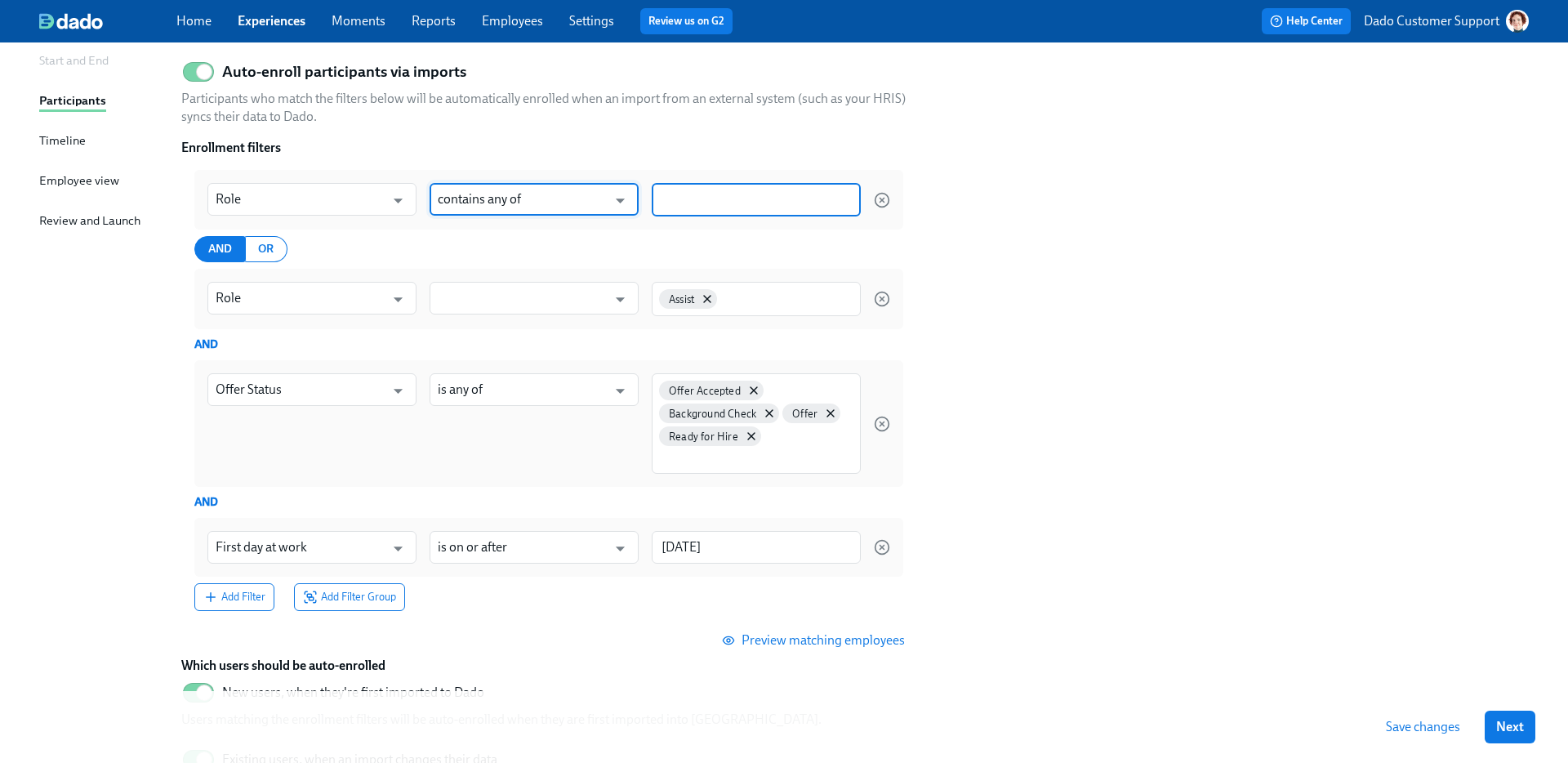
click at [730, 197] on input at bounding box center [756, 200] width 193 height 17
type input "Hygie"
click at [508, 303] on input "text" at bounding box center [522, 299] width 169 height 33
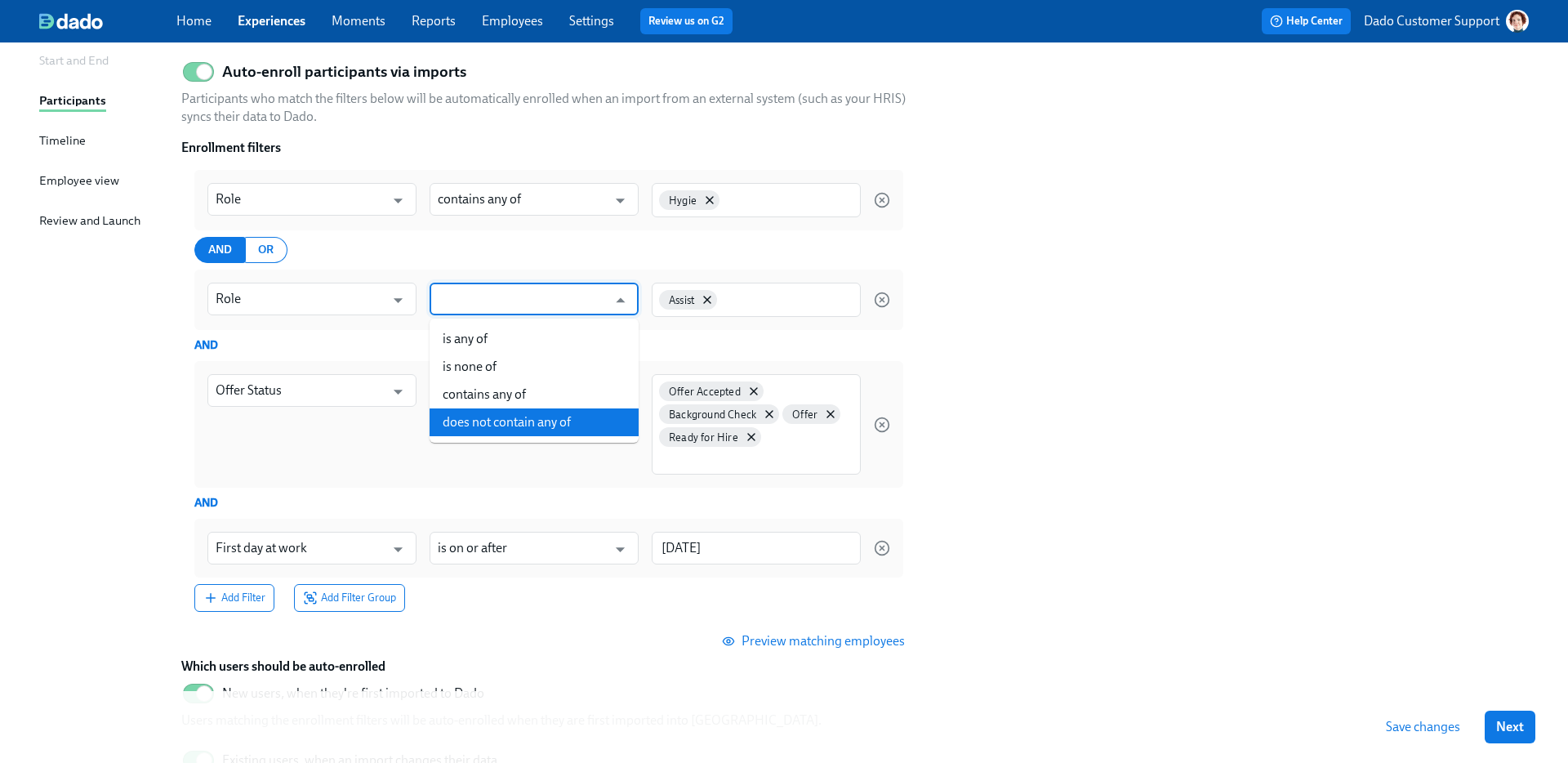
click at [484, 412] on li "does not contain any of" at bounding box center [534, 422] width 209 height 27
type input "does not contain any of"
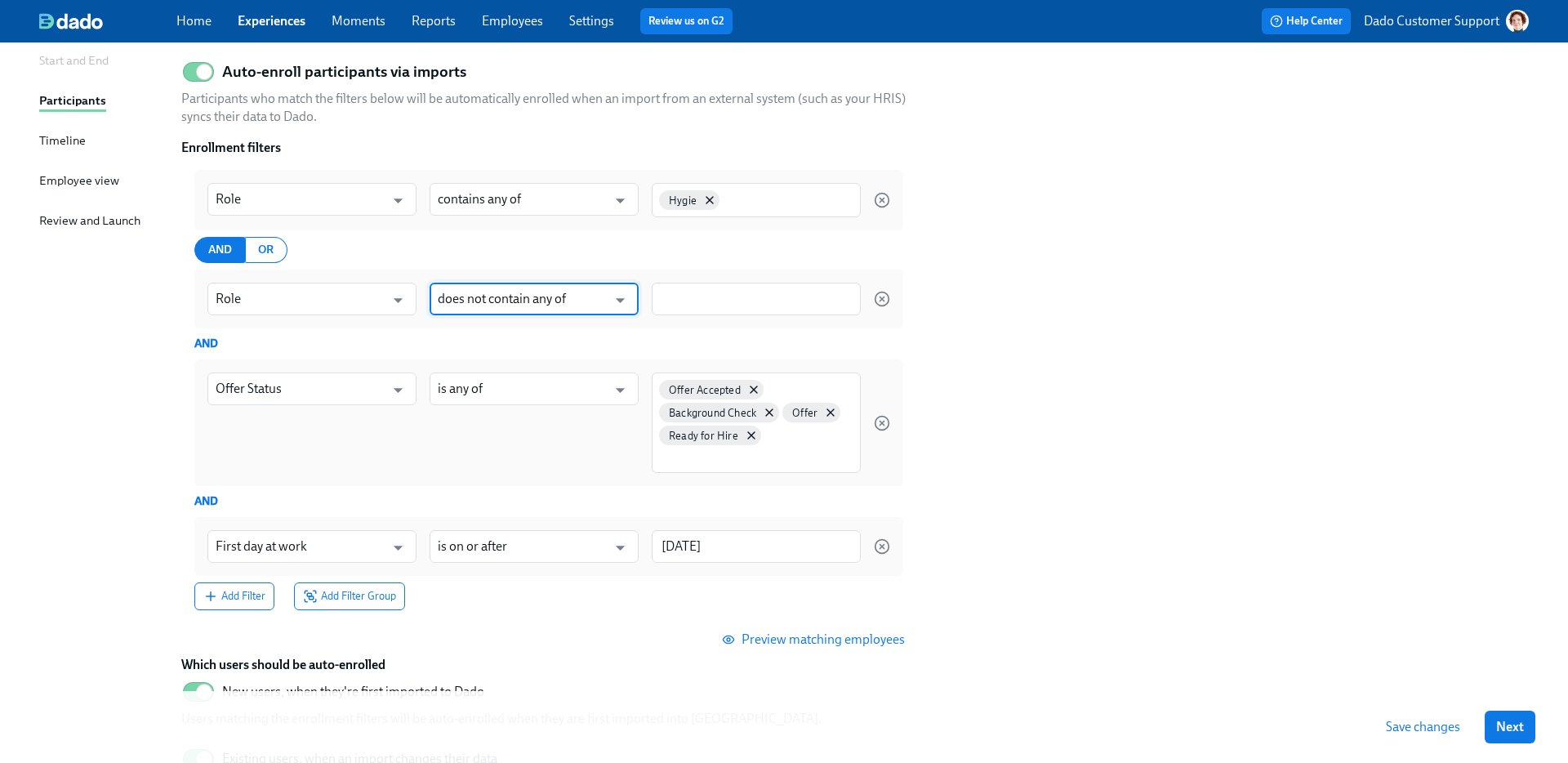
click at [702, 311] on div at bounding box center [756, 299] width 209 height 33
type input "Assist"
click at [1069, 351] on section "Auto-enroll participants via imports Participants who match the filters below w…" at bounding box center [855, 431] width 1347 height 754
click at [60, 133] on div "Timeline" at bounding box center [63, 140] width 46 height 18
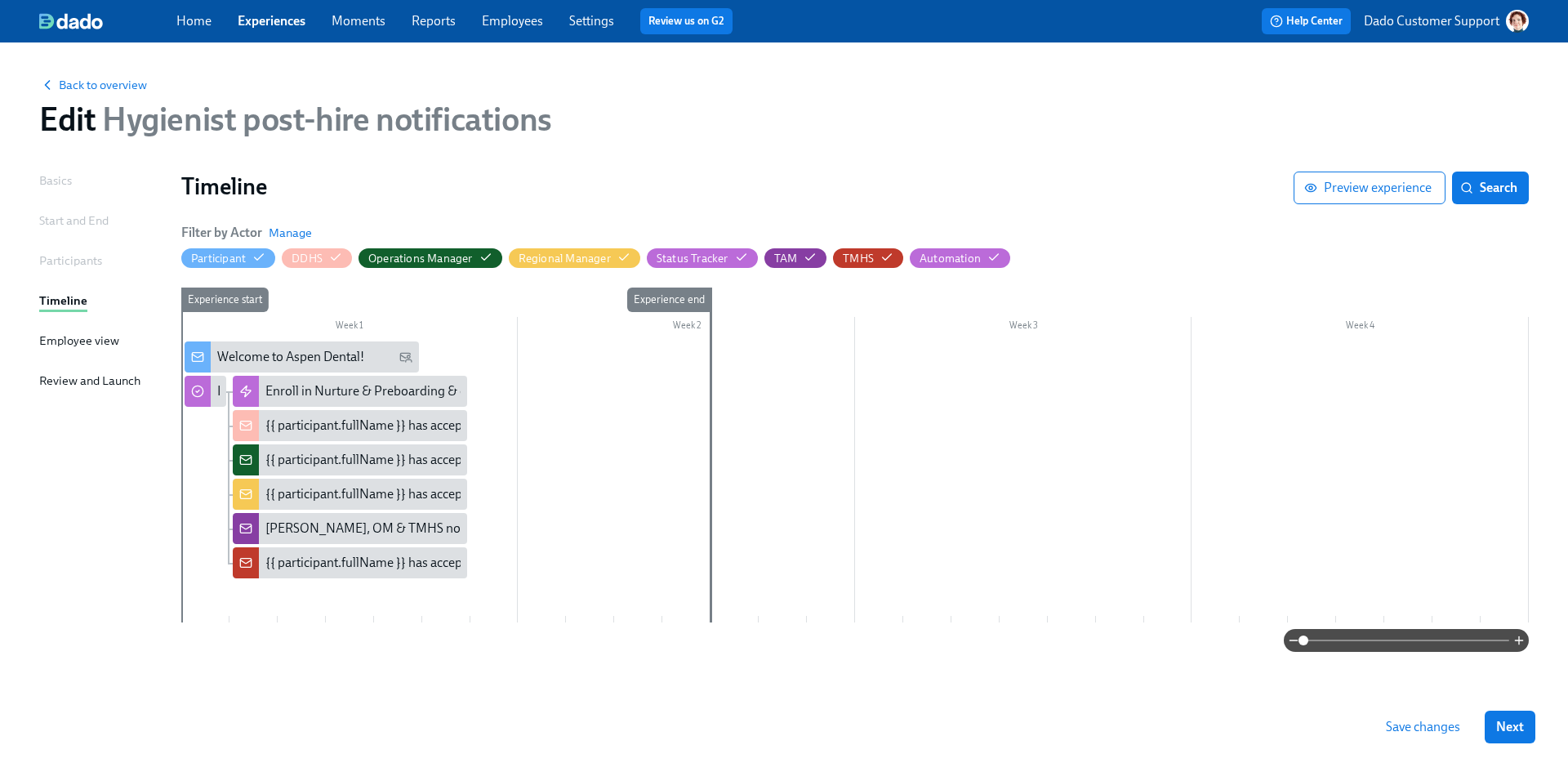
click at [75, 264] on div "Participants" at bounding box center [70, 260] width 63 height 18
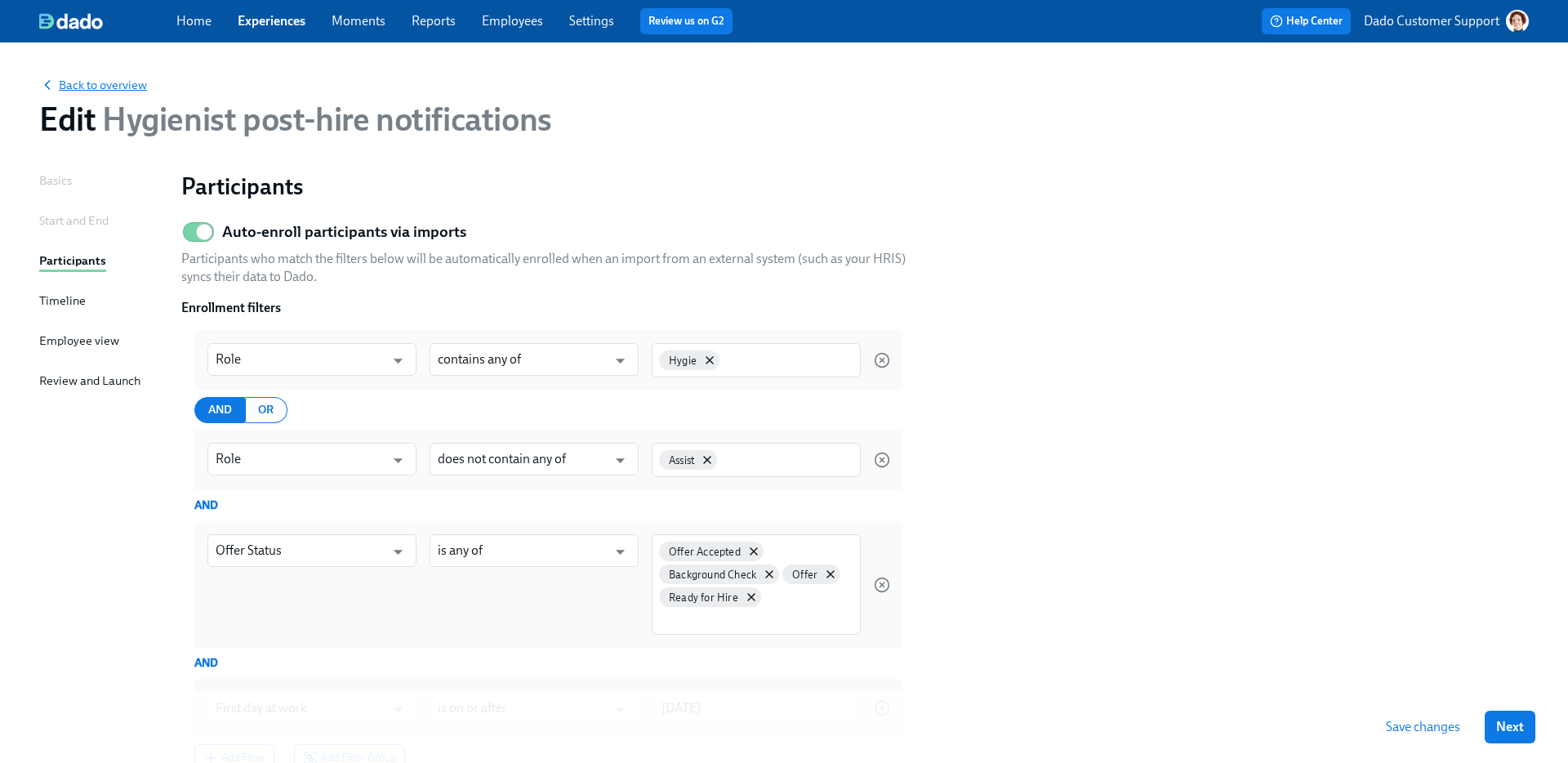
click at [82, 87] on span "Back to overview" at bounding box center [94, 84] width 108 height 16
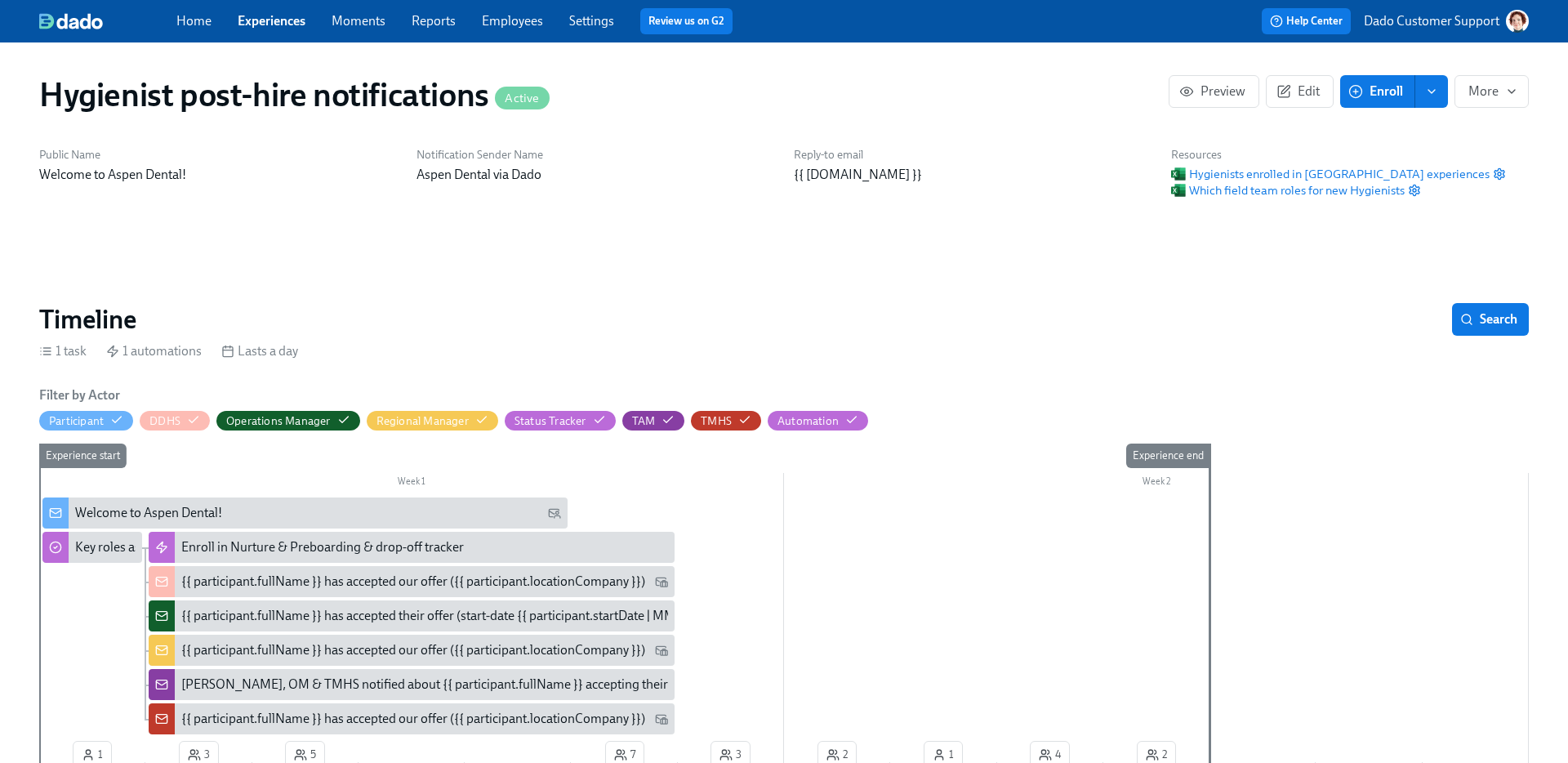
scroll to position [0, 67]
click at [1317, 94] on span "Edit" at bounding box center [1299, 91] width 40 height 16
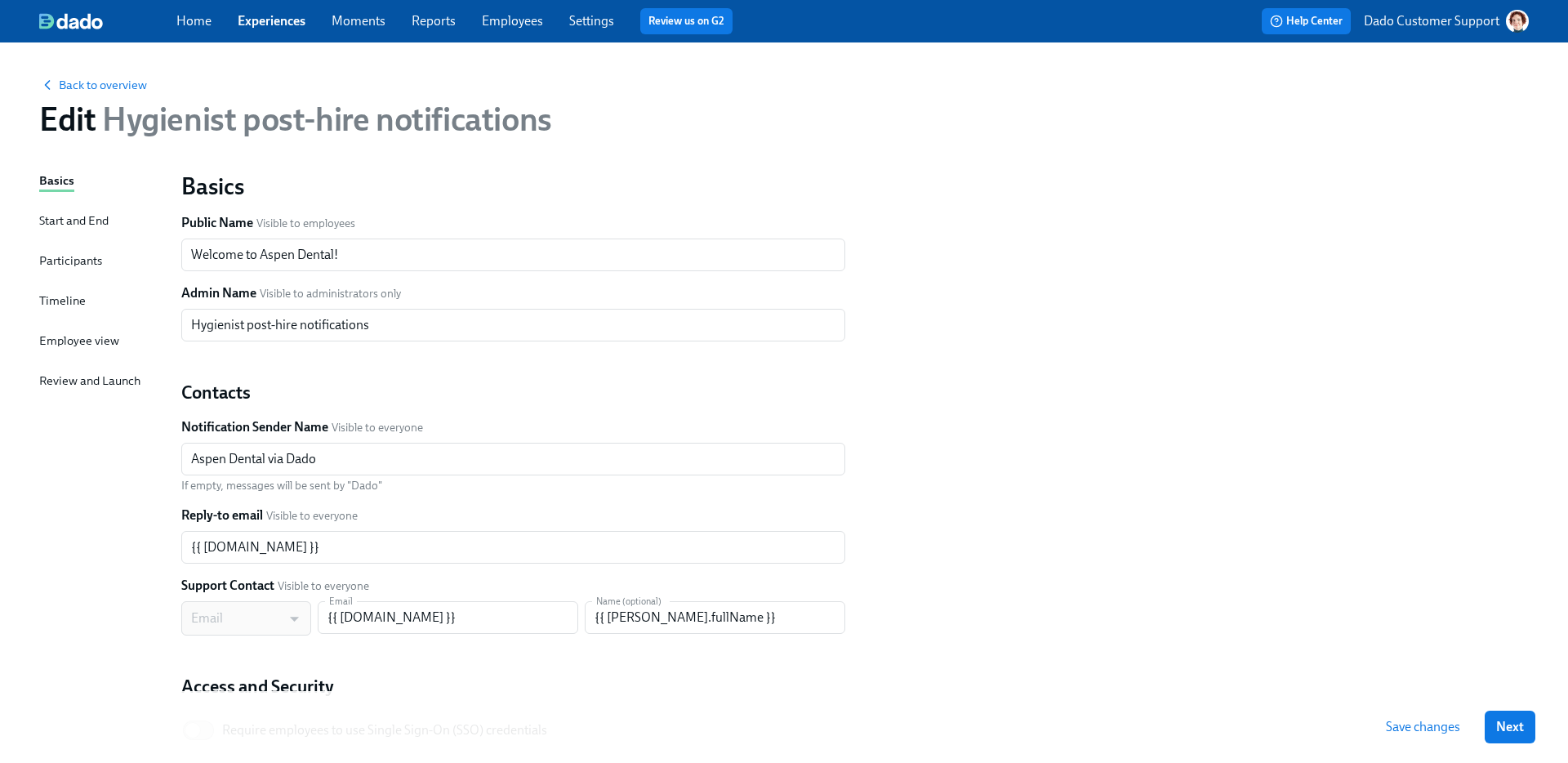
click at [69, 267] on div "Participants" at bounding box center [70, 260] width 63 height 18
